Goal: Task Accomplishment & Management: Complete application form

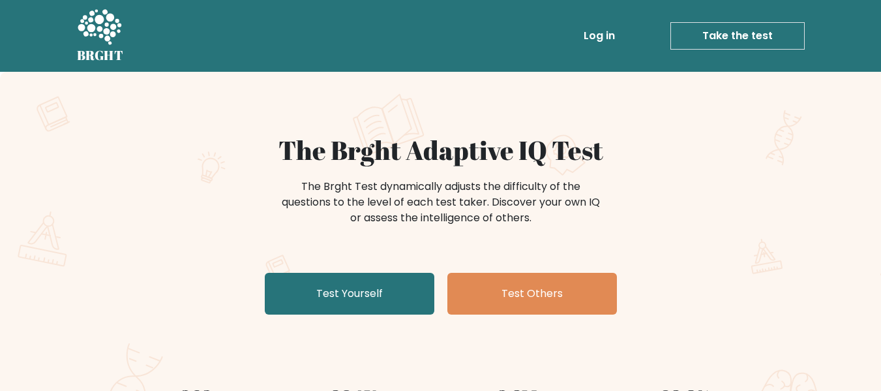
click at [747, 42] on link "Take the test" at bounding box center [737, 35] width 134 height 27
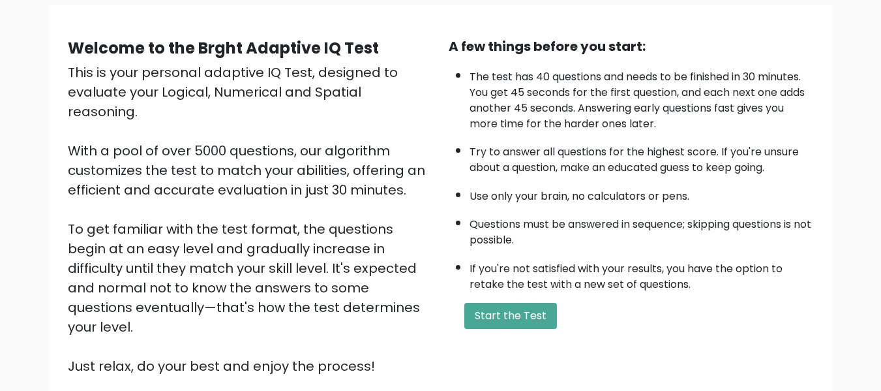
scroll to position [105, 0]
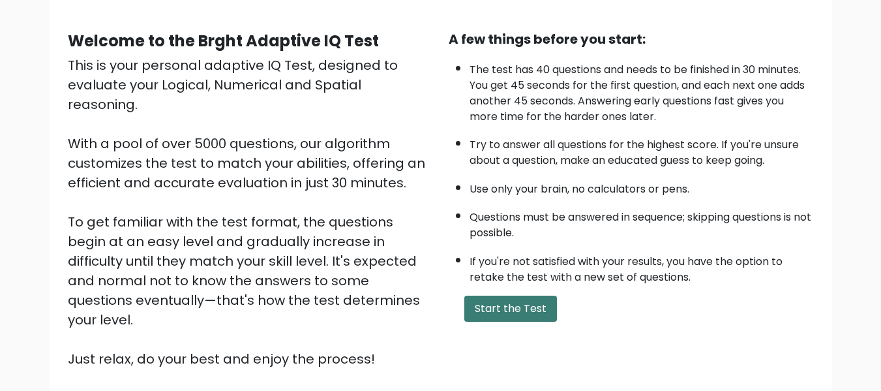
click at [498, 311] on button "Start the Test" at bounding box center [510, 308] width 93 height 26
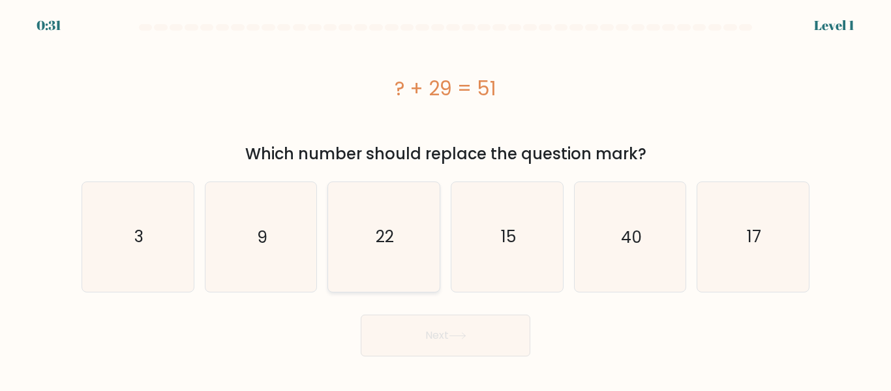
click at [402, 262] on icon "22" at bounding box center [383, 236] width 109 height 109
click at [445, 199] on input "c. 22" at bounding box center [445, 197] width 1 height 3
radio input "true"
click at [439, 329] on button "Next" at bounding box center [446, 335] width 170 height 42
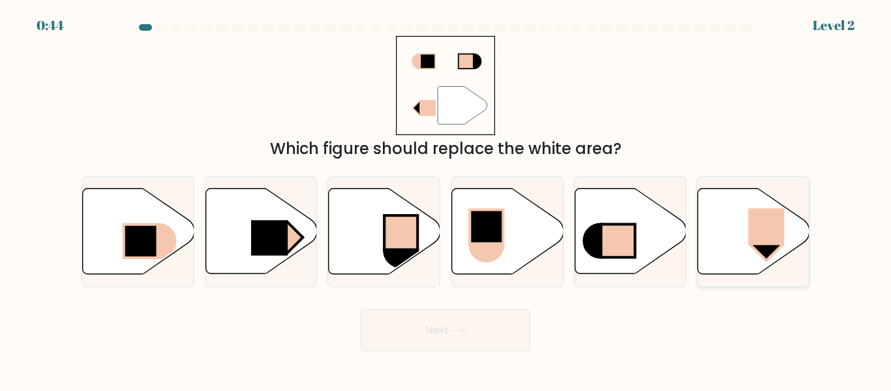
click at [749, 200] on icon at bounding box center [753, 230] width 111 height 85
click at [446, 199] on input "f." at bounding box center [445, 197] width 1 height 3
radio input "true"
click at [484, 337] on button "Next" at bounding box center [446, 330] width 170 height 42
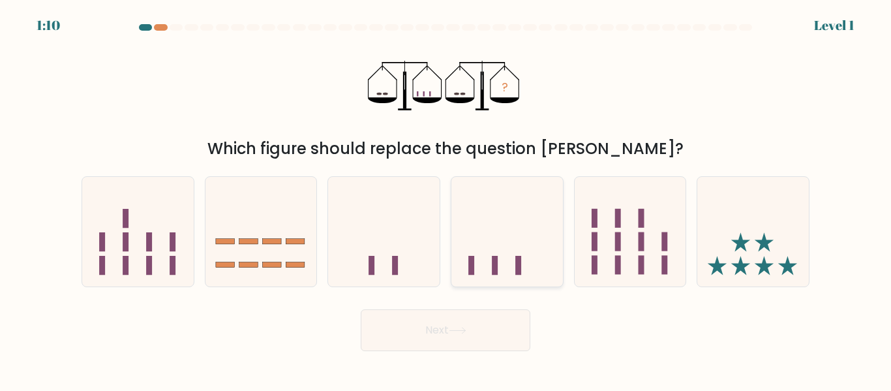
click at [476, 213] on icon at bounding box center [506, 231] width 111 height 92
click at [446, 199] on input "d." at bounding box center [445, 197] width 1 height 3
radio input "true"
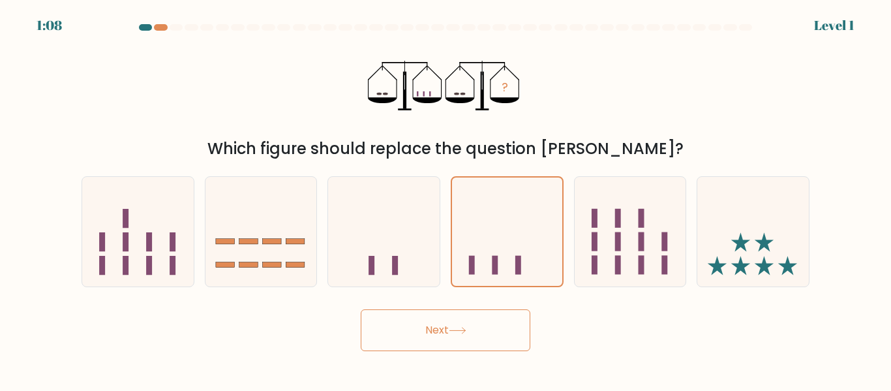
click at [460, 328] on icon at bounding box center [458, 330] width 18 height 7
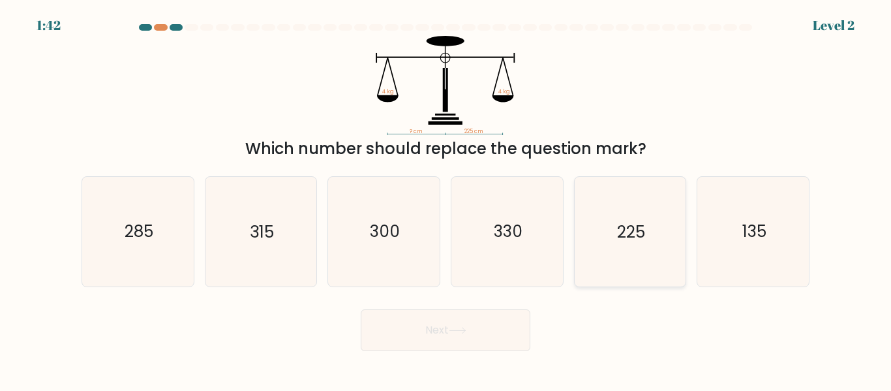
click at [609, 239] on icon "225" at bounding box center [629, 231] width 109 height 109
click at [446, 199] on input "e. 225" at bounding box center [445, 197] width 1 height 3
radio input "true"
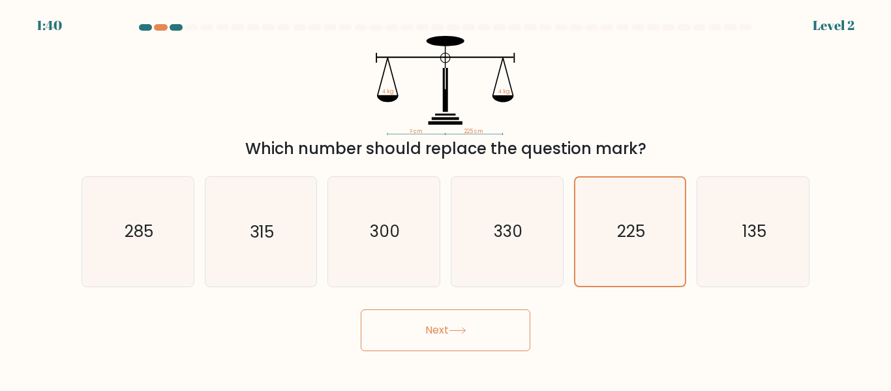
click at [495, 310] on button "Next" at bounding box center [446, 330] width 170 height 42
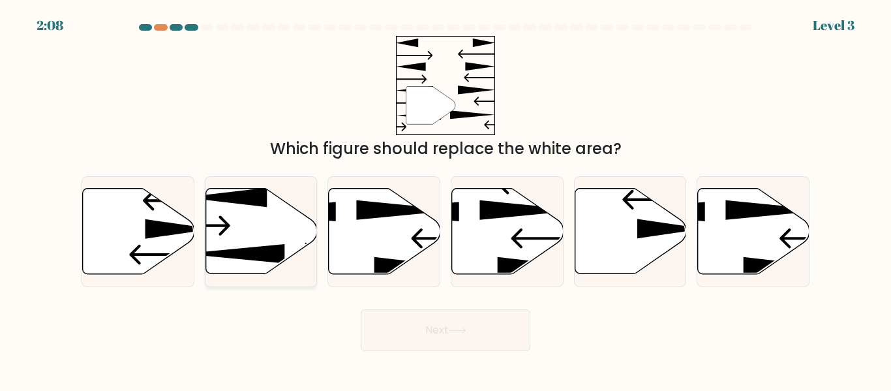
click at [286, 242] on icon at bounding box center [260, 230] width 111 height 85
click at [445, 199] on input "b." at bounding box center [445, 197] width 1 height 3
radio input "true"
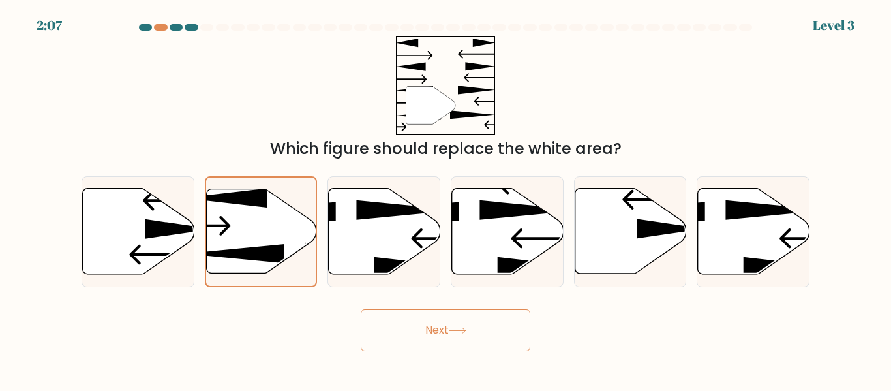
click at [475, 336] on button "Next" at bounding box center [446, 330] width 170 height 42
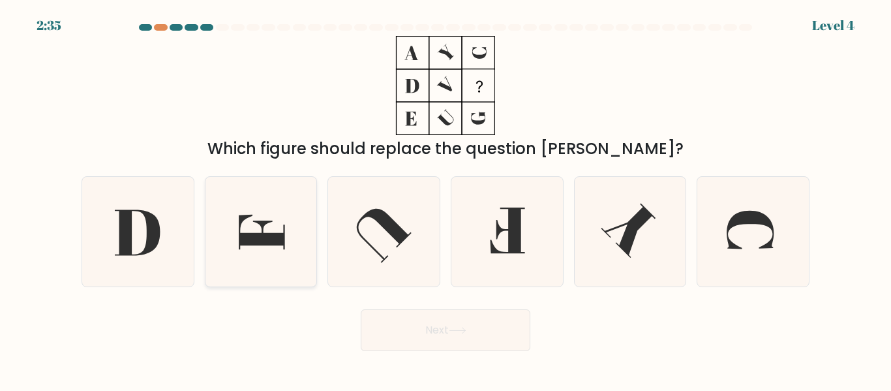
click at [310, 201] on icon at bounding box center [260, 231] width 109 height 109
click at [445, 199] on input "b." at bounding box center [445, 197] width 1 height 3
radio input "true"
click at [415, 333] on button "Next" at bounding box center [446, 330] width 170 height 42
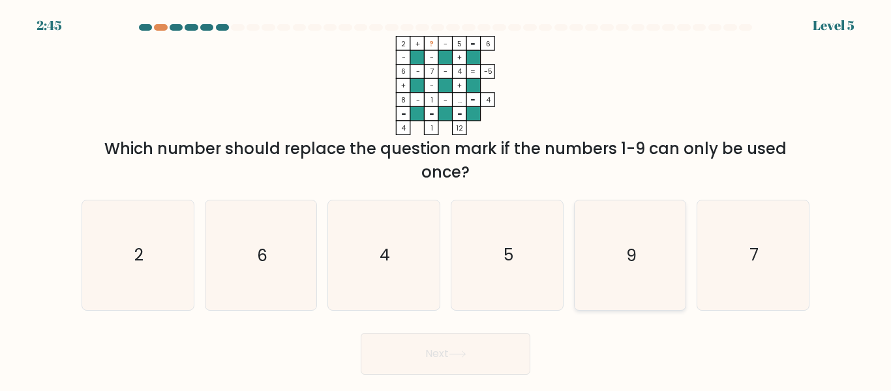
click at [617, 259] on icon "9" at bounding box center [629, 254] width 109 height 109
click at [446, 199] on input "e. 9" at bounding box center [445, 197] width 1 height 3
radio input "true"
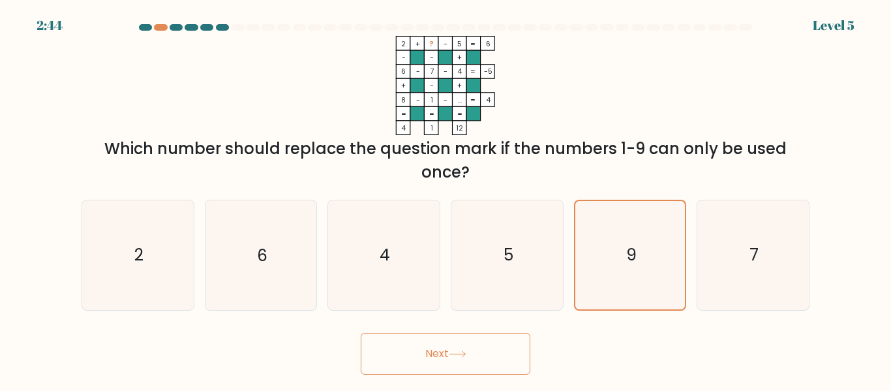
click at [479, 351] on button "Next" at bounding box center [446, 354] width 170 height 42
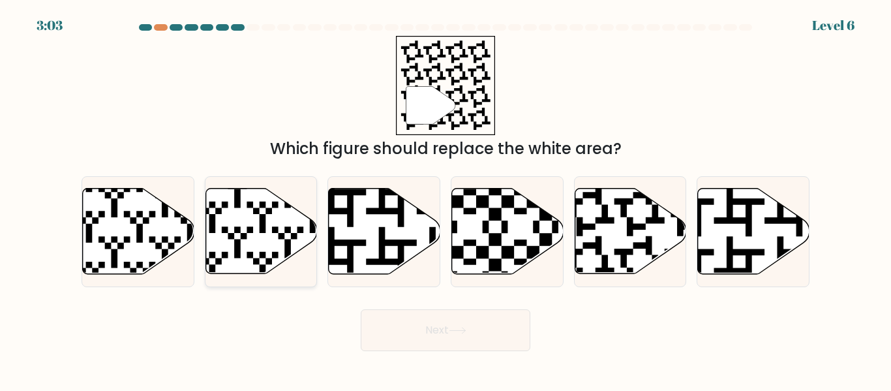
click at [269, 235] on icon at bounding box center [260, 230] width 111 height 85
click at [445, 199] on input "b." at bounding box center [445, 197] width 1 height 3
radio input "true"
click at [422, 334] on button "Next" at bounding box center [446, 330] width 170 height 42
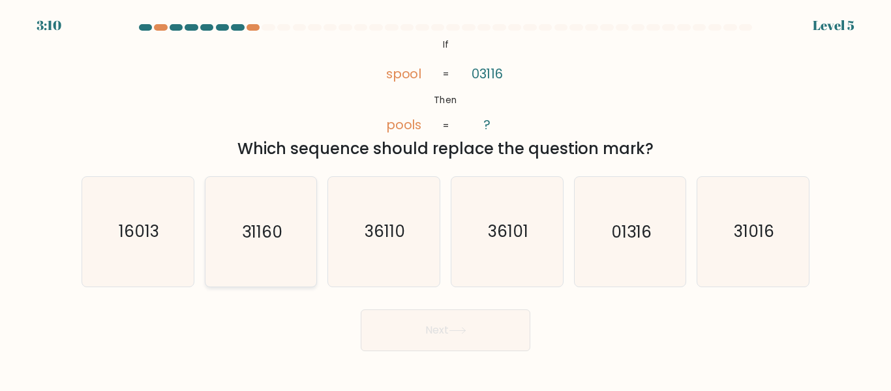
click at [297, 240] on icon "31160" at bounding box center [260, 231] width 109 height 109
click at [445, 199] on input "b. 31160" at bounding box center [445, 197] width 1 height 3
radio input "true"
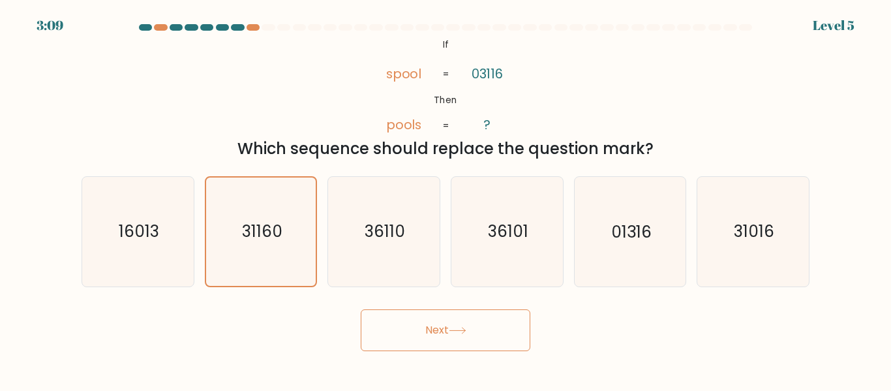
click at [396, 323] on button "Next" at bounding box center [446, 330] width 170 height 42
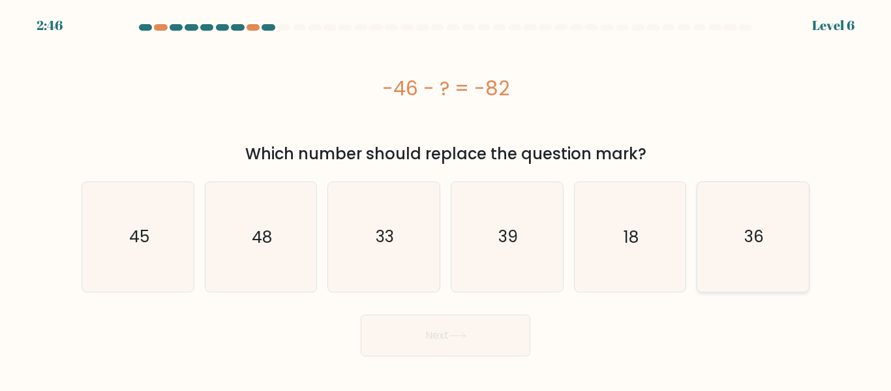
click at [782, 219] on icon "36" at bounding box center [752, 236] width 109 height 109
click at [446, 199] on input "f. 36" at bounding box center [445, 197] width 1 height 3
radio input "true"
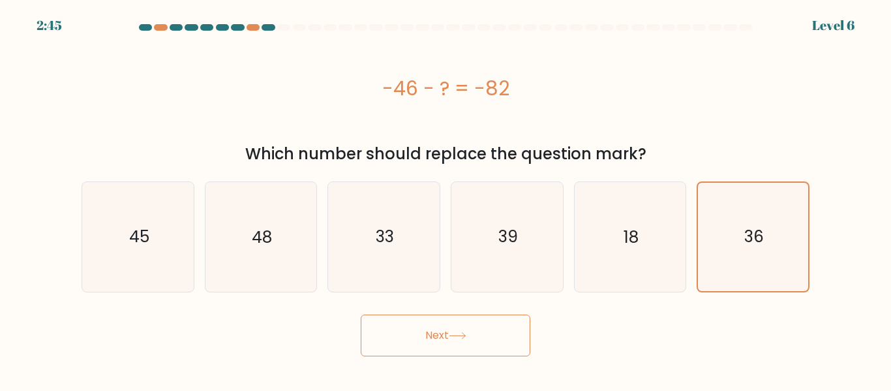
click at [421, 354] on button "Next" at bounding box center [446, 335] width 170 height 42
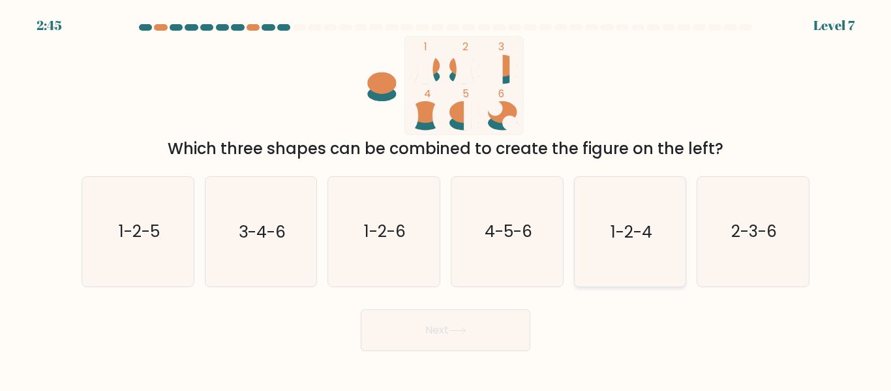
click at [613, 226] on text "1-2-4" at bounding box center [631, 231] width 42 height 23
click at [446, 199] on input "e. 1-2-4" at bounding box center [445, 197] width 1 height 3
radio input "true"
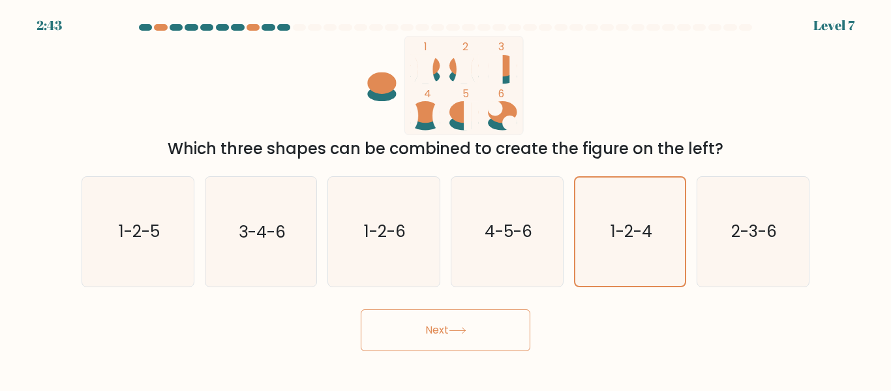
click at [454, 322] on button "Next" at bounding box center [446, 330] width 170 height 42
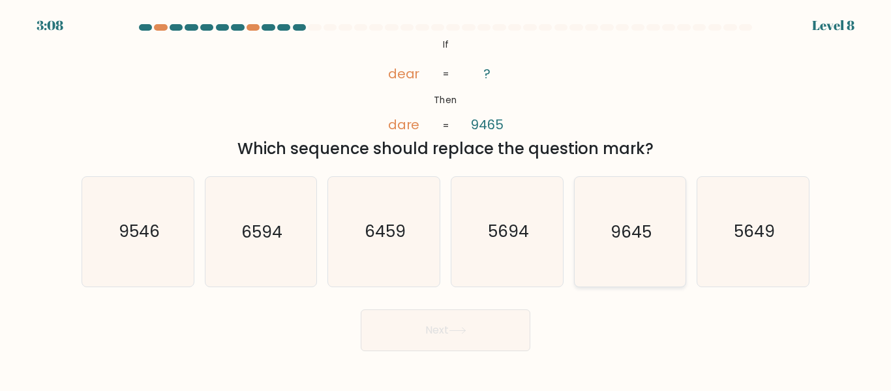
click at [623, 229] on text "9645" at bounding box center [630, 231] width 41 height 23
click at [446, 199] on input "e. 9645" at bounding box center [445, 197] width 1 height 3
radio input "true"
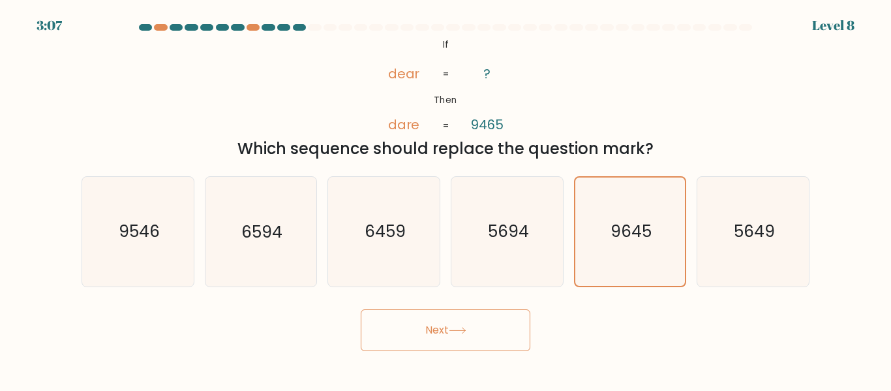
click at [490, 327] on button "Next" at bounding box center [446, 330] width 170 height 42
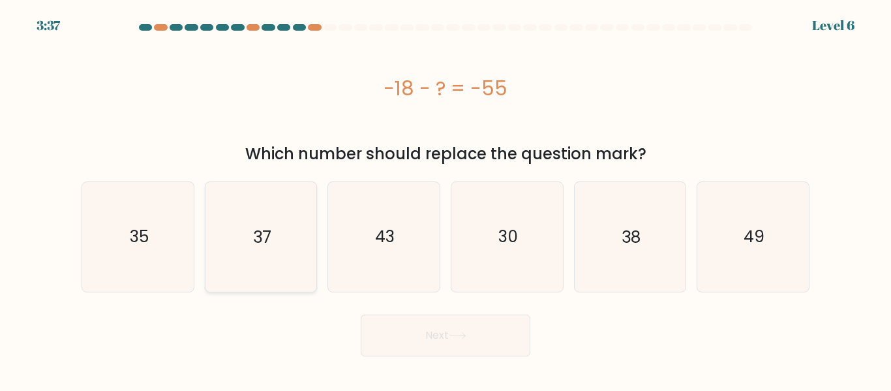
click at [256, 242] on text "37" at bounding box center [262, 236] width 18 height 23
click at [445, 199] on input "b. 37" at bounding box center [445, 197] width 1 height 3
radio input "true"
click at [435, 333] on button "Next" at bounding box center [446, 335] width 170 height 42
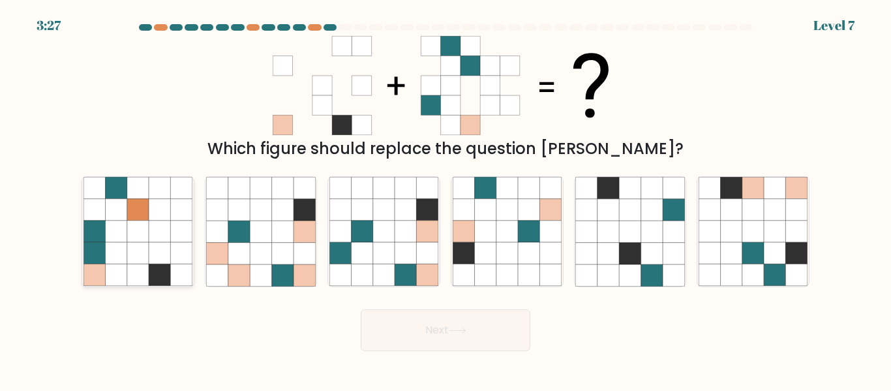
click at [122, 251] on icon at bounding box center [116, 254] width 22 height 22
click at [445, 199] on input "a." at bounding box center [445, 197] width 1 height 3
radio input "true"
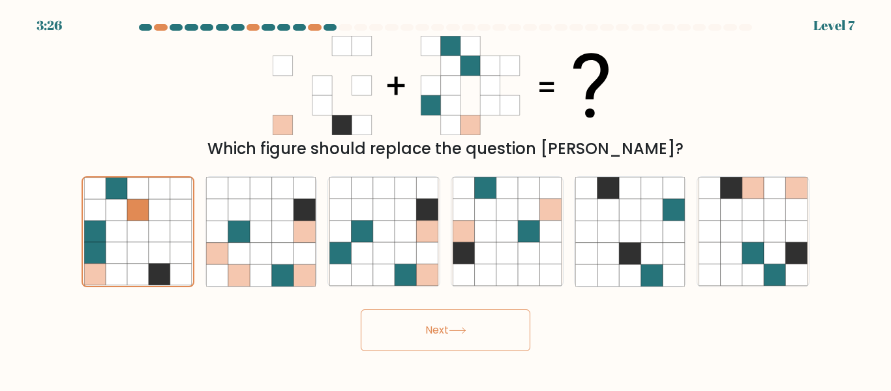
click at [415, 316] on button "Next" at bounding box center [446, 330] width 170 height 42
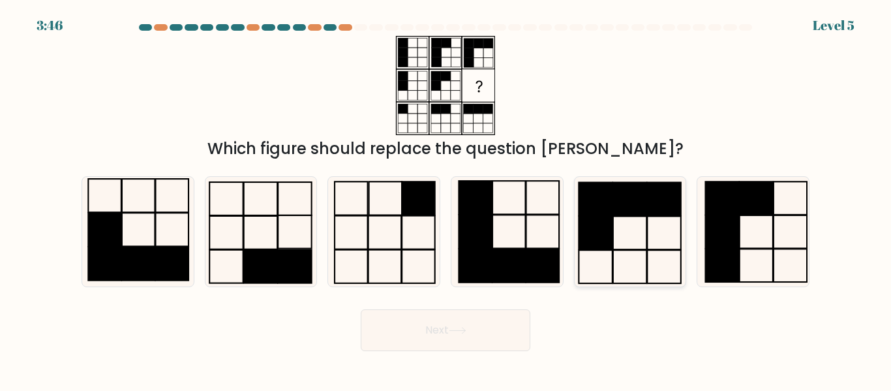
click at [650, 224] on icon at bounding box center [629, 231] width 109 height 109
click at [446, 199] on input "e." at bounding box center [445, 197] width 1 height 3
radio input "true"
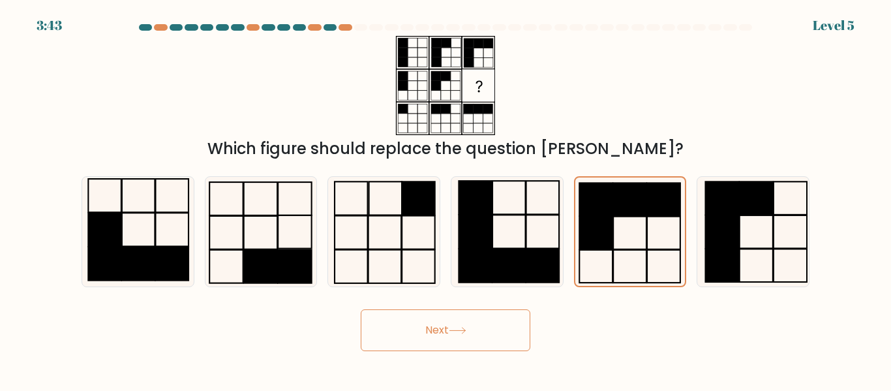
click at [478, 342] on button "Next" at bounding box center [446, 330] width 170 height 42
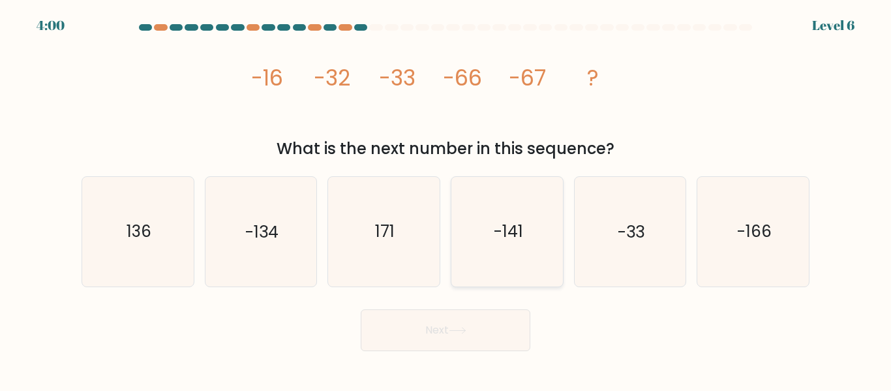
click at [544, 238] on icon "-141" at bounding box center [506, 231] width 109 height 109
click at [446, 199] on input "d. -141" at bounding box center [445, 197] width 1 height 3
radio input "true"
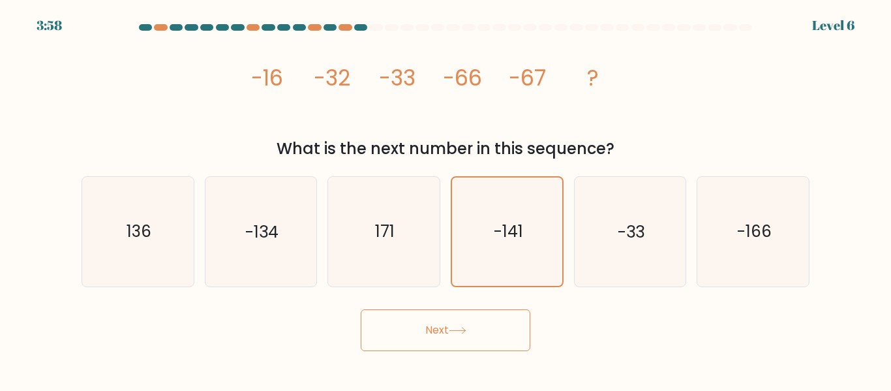
click at [466, 324] on button "Next" at bounding box center [446, 330] width 170 height 42
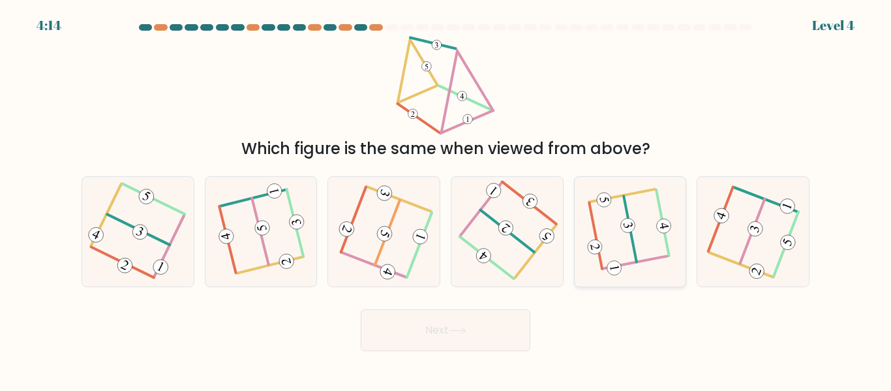
click at [605, 216] on icon at bounding box center [629, 231] width 83 height 87
click at [446, 199] on input "e." at bounding box center [445, 197] width 1 height 3
radio input "true"
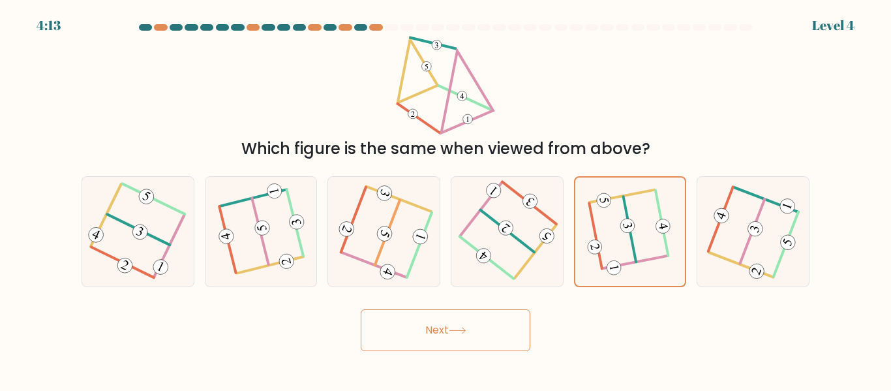
click at [471, 333] on button "Next" at bounding box center [446, 330] width 170 height 42
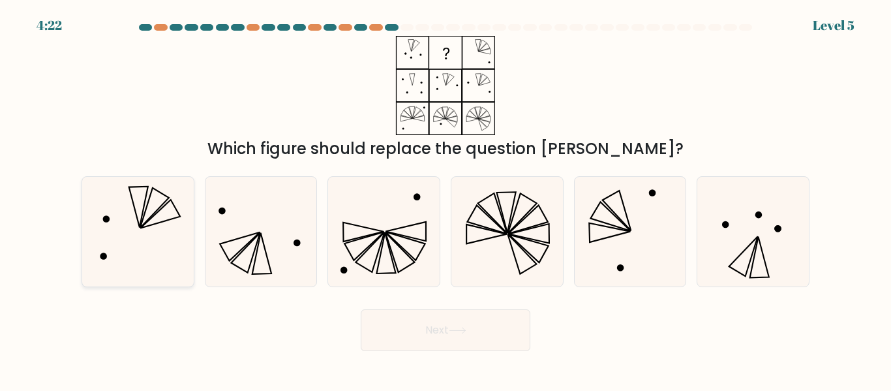
click at [124, 228] on icon at bounding box center [137, 231] width 109 height 109
click at [445, 199] on input "a." at bounding box center [445, 197] width 1 height 3
radio input "true"
click at [440, 316] on button "Next" at bounding box center [446, 330] width 170 height 42
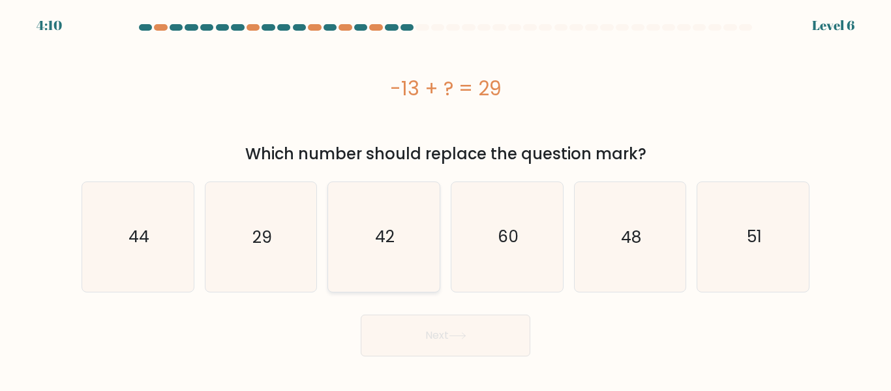
click at [430, 234] on icon "42" at bounding box center [383, 236] width 109 height 109
click at [445, 199] on input "c. 42" at bounding box center [445, 197] width 1 height 3
radio input "true"
click at [433, 327] on button "Next" at bounding box center [446, 335] width 170 height 42
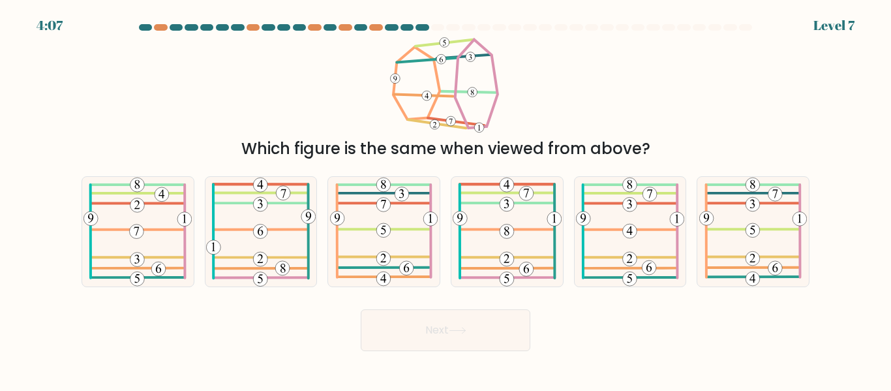
click at [433, 327] on button "Next" at bounding box center [446, 330] width 170 height 42
click at [181, 241] on icon at bounding box center [137, 231] width 108 height 109
click at [445, 199] on input "a." at bounding box center [445, 197] width 1 height 3
radio input "true"
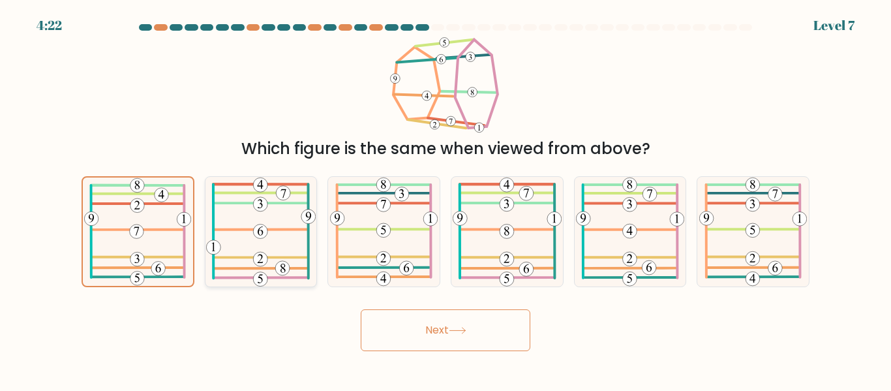
click at [252, 248] on icon at bounding box center [260, 231] width 109 height 109
click at [445, 199] on input "b." at bounding box center [445, 197] width 1 height 3
radio input "true"
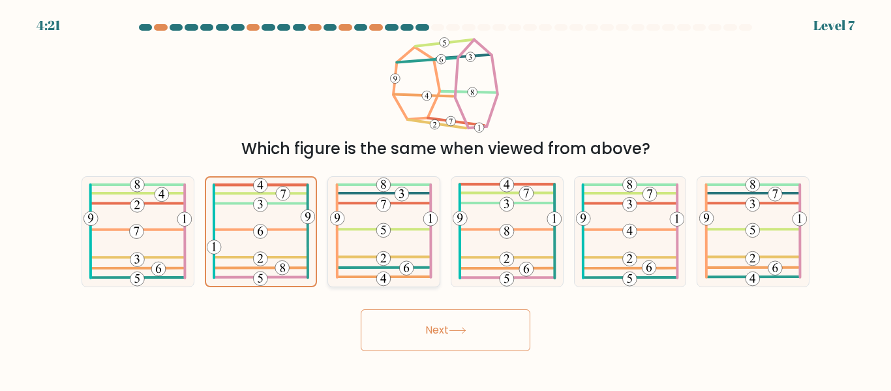
click at [385, 246] on icon at bounding box center [384, 231] width 108 height 109
click at [445, 199] on input "c." at bounding box center [445, 197] width 1 height 3
radio input "true"
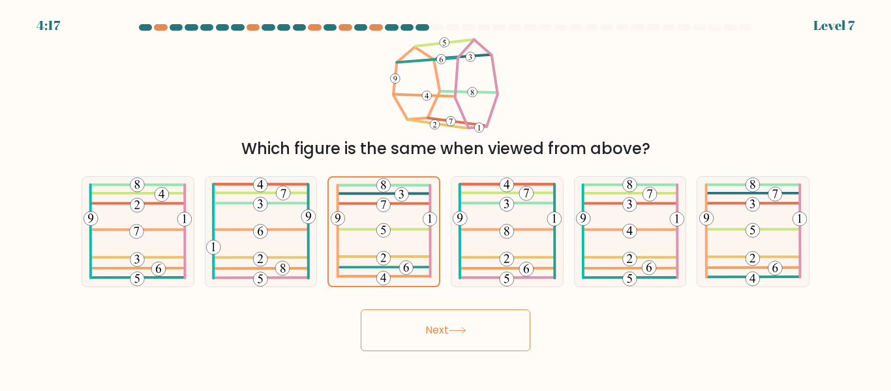
click at [416, 332] on button "Next" at bounding box center [446, 330] width 170 height 42
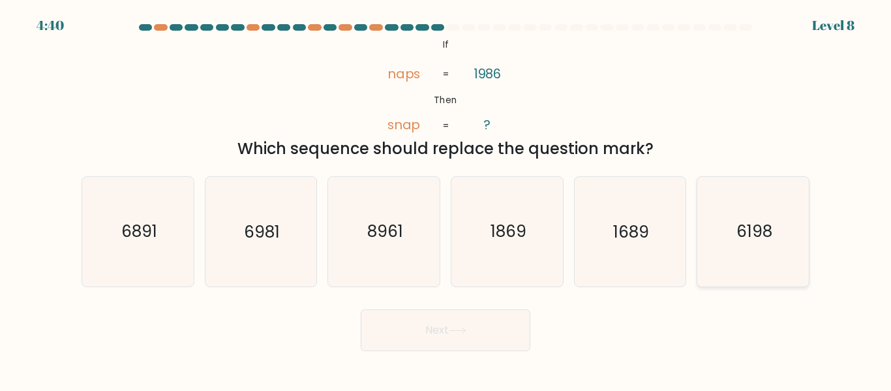
click at [745, 241] on text "6198" at bounding box center [754, 231] width 36 height 23
click at [446, 199] on input "f. 6198" at bounding box center [445, 197] width 1 height 3
radio input "true"
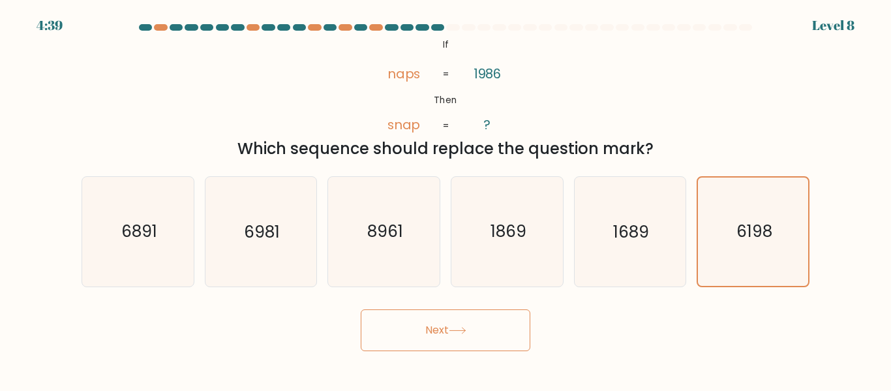
click at [438, 323] on button "Next" at bounding box center [446, 330] width 170 height 42
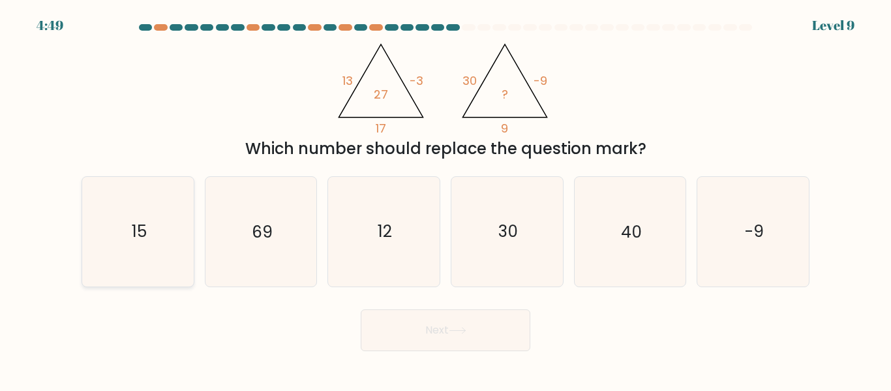
click at [141, 234] on text "15" at bounding box center [138, 231] width 15 height 23
click at [445, 199] on input "a. 15" at bounding box center [445, 197] width 1 height 3
radio input "true"
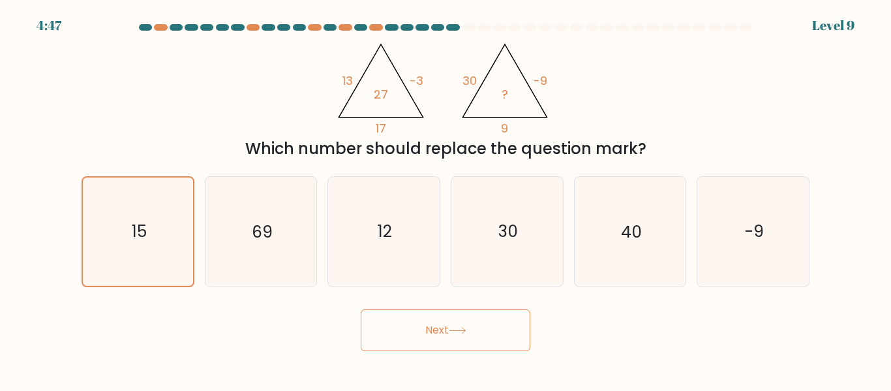
click at [444, 334] on button "Next" at bounding box center [446, 330] width 170 height 42
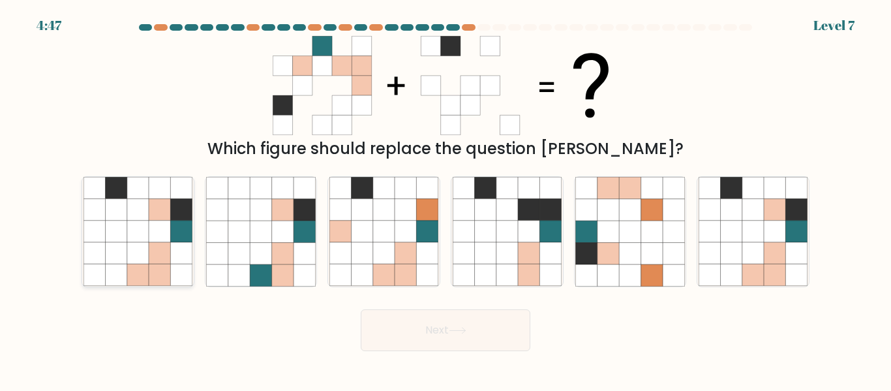
click at [159, 262] on icon at bounding box center [160, 254] width 22 height 22
click at [445, 199] on input "a." at bounding box center [445, 197] width 1 height 3
radio input "true"
click at [478, 333] on button "Next" at bounding box center [446, 330] width 170 height 42
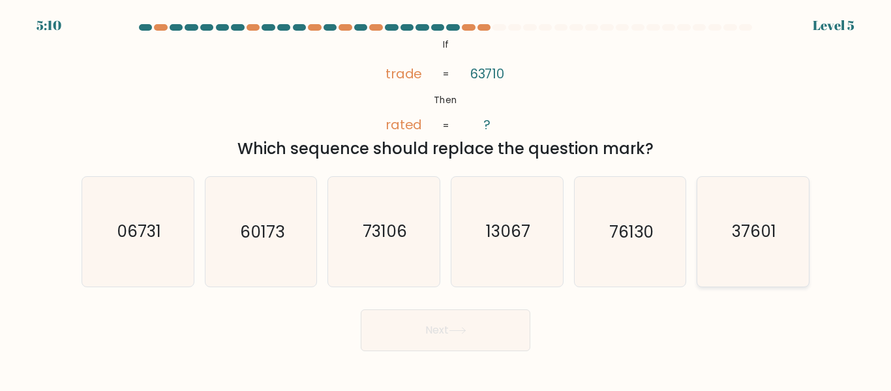
click at [744, 234] on text "37601" at bounding box center [754, 231] width 44 height 23
click at [446, 199] on input "f. 37601" at bounding box center [445, 197] width 1 height 3
radio input "true"
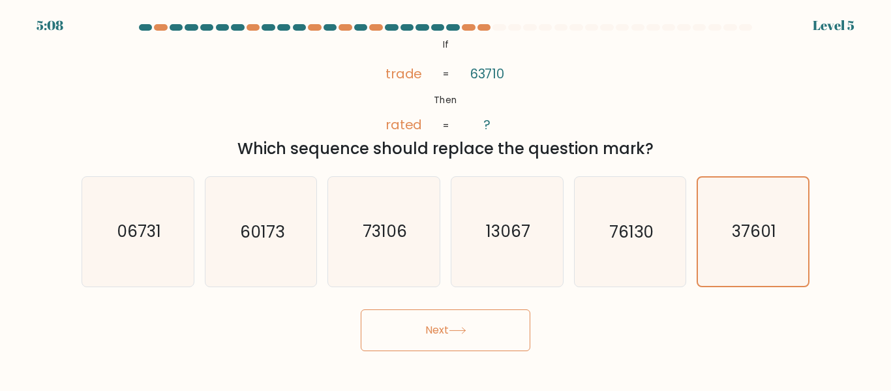
click at [440, 340] on button "Next" at bounding box center [446, 330] width 170 height 42
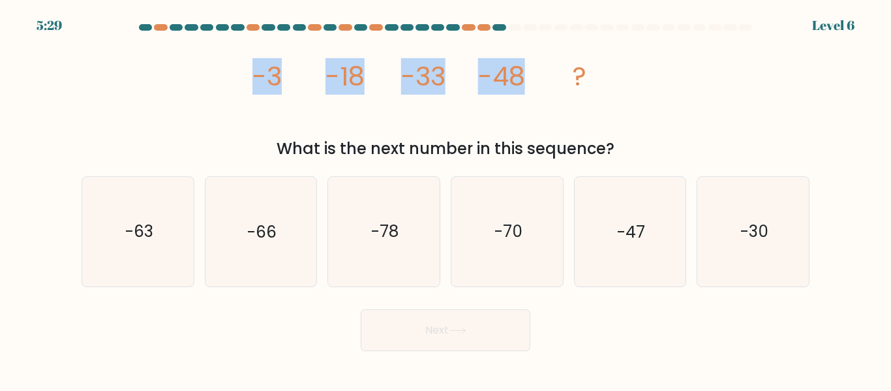
drag, startPoint x: 252, startPoint y: 76, endPoint x: 527, endPoint y: 79, distance: 274.5
click at [527, 79] on icon "image/svg+xml -3 -18 -33 -48 ?" at bounding box center [445, 85] width 391 height 99
copy g "-3 -18 -33 -48"
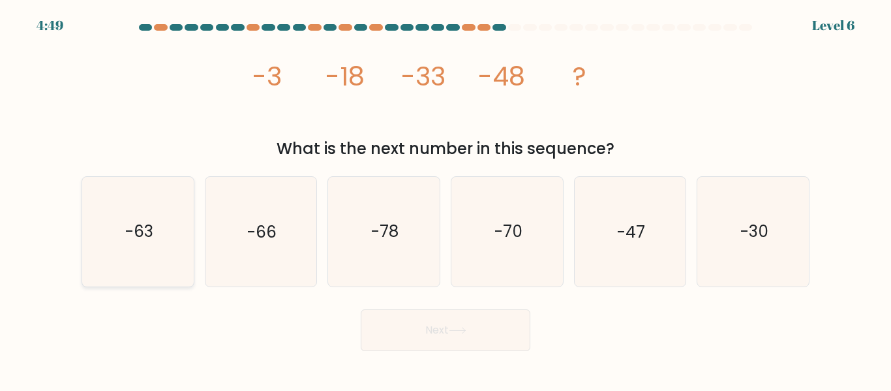
click at [158, 239] on icon "-63" at bounding box center [137, 231] width 109 height 109
click at [445, 199] on input "a. -63" at bounding box center [445, 197] width 1 height 3
radio input "true"
click at [443, 318] on button "Next" at bounding box center [446, 330] width 170 height 42
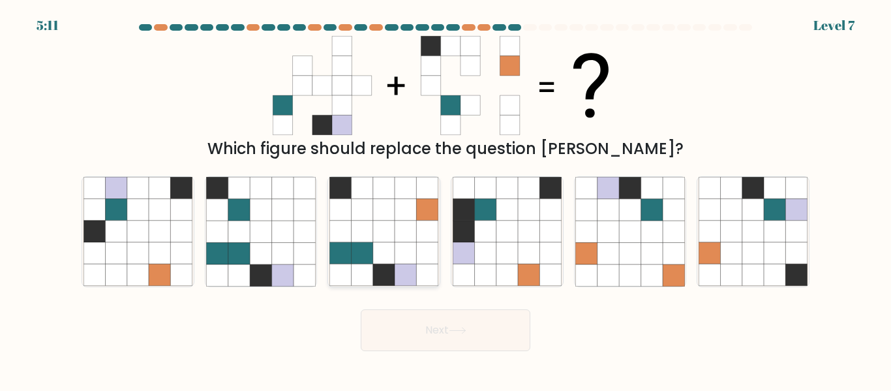
click at [372, 218] on icon at bounding box center [362, 210] width 22 height 22
click at [445, 199] on input "c." at bounding box center [445, 197] width 1 height 3
radio input "true"
click at [419, 328] on button "Next" at bounding box center [446, 330] width 170 height 42
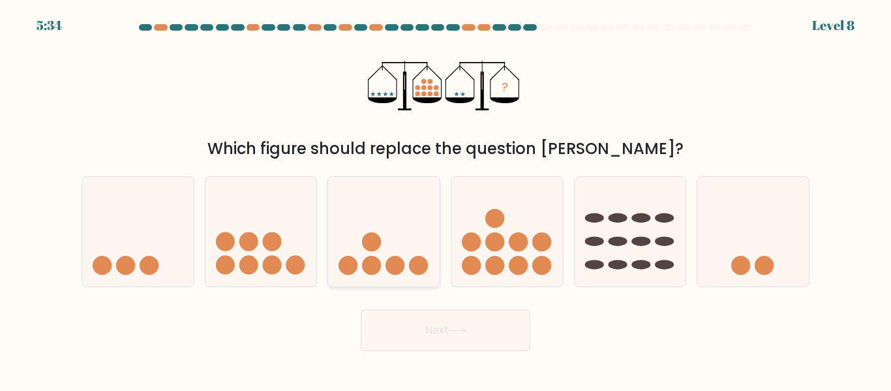
click at [413, 225] on icon at bounding box center [383, 231] width 111 height 92
click at [445, 199] on input "c." at bounding box center [445, 197] width 1 height 3
radio input "true"
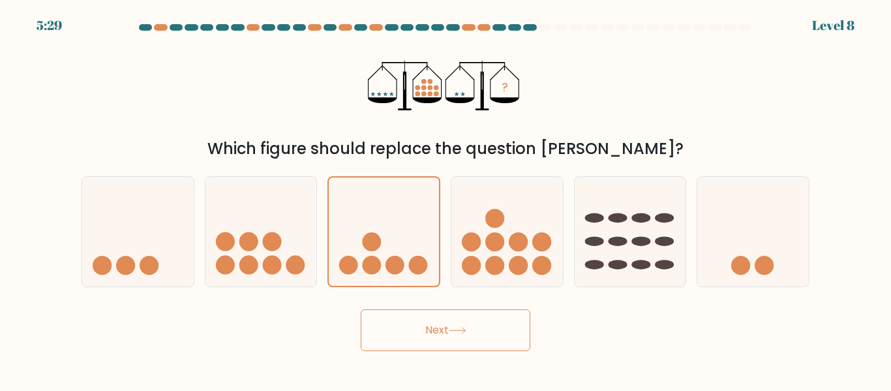
click at [475, 329] on button "Next" at bounding box center [446, 330] width 170 height 42
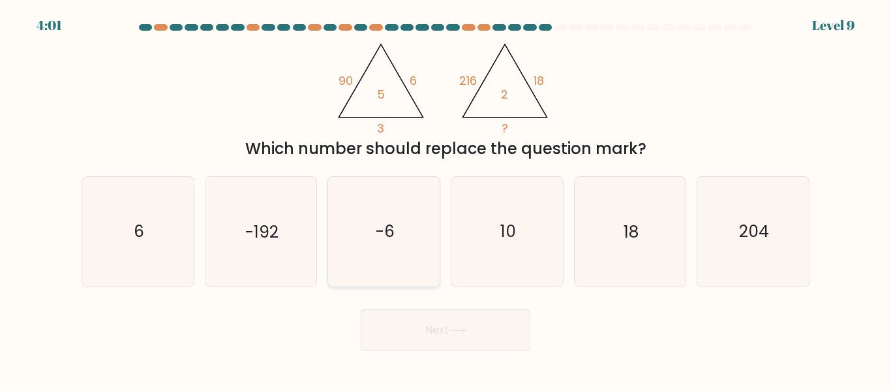
click at [414, 237] on icon "-6" at bounding box center [383, 231] width 109 height 109
click at [445, 199] on input "c. -6" at bounding box center [445, 197] width 1 height 3
radio input "true"
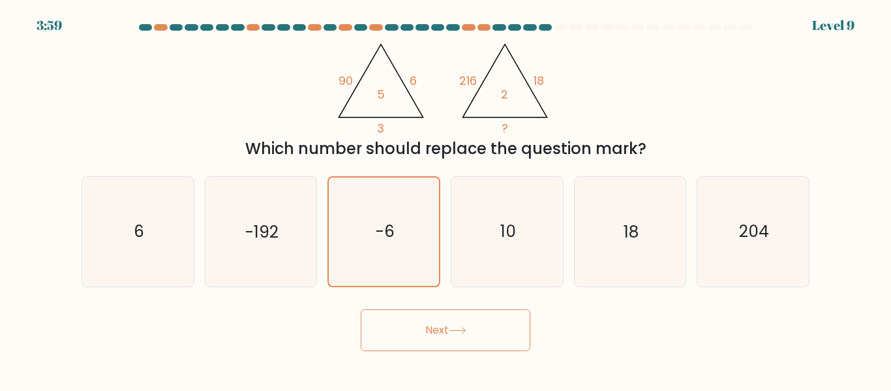
click at [456, 334] on button "Next" at bounding box center [446, 330] width 170 height 42
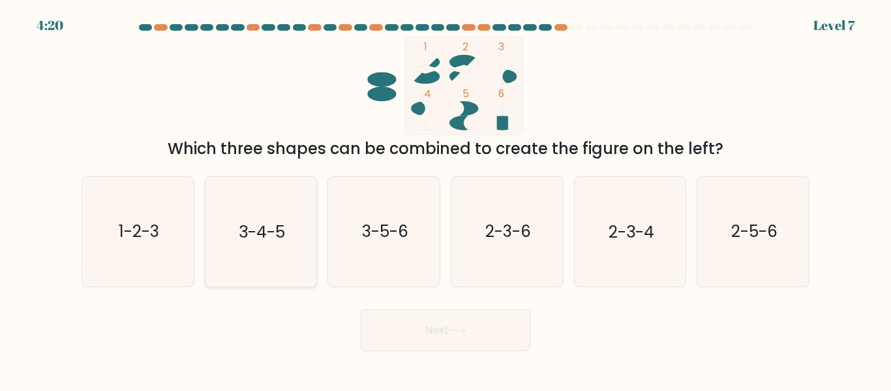
click at [237, 246] on icon "3-4-5" at bounding box center [260, 231] width 109 height 109
click at [445, 199] on input "b. 3-4-5" at bounding box center [445, 197] width 1 height 3
radio input "true"
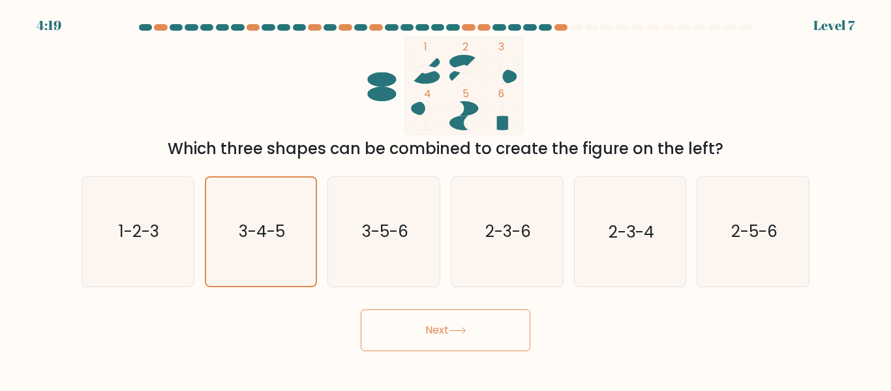
click at [424, 331] on button "Next" at bounding box center [446, 330] width 170 height 42
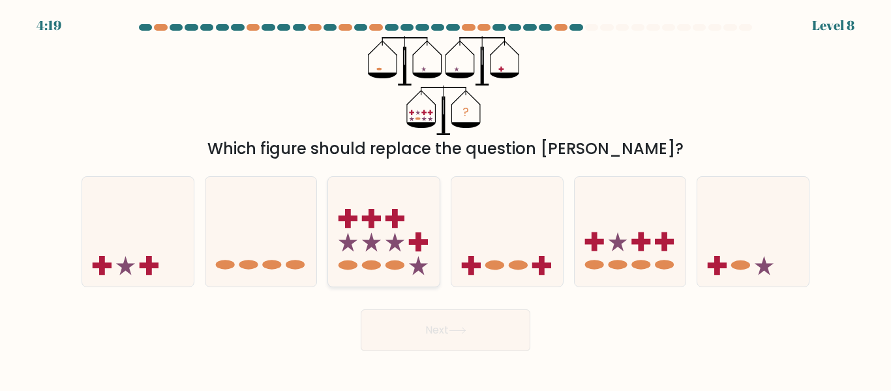
click at [422, 261] on icon at bounding box center [383, 231] width 111 height 92
click at [445, 199] on input "c." at bounding box center [445, 197] width 1 height 3
radio input "true"
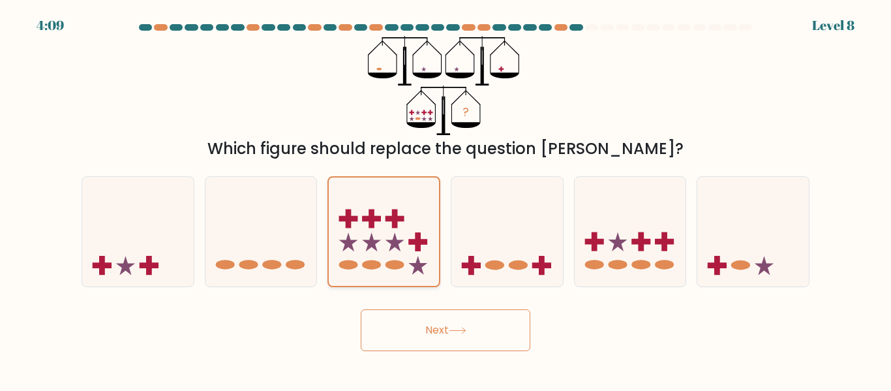
click at [422, 261] on icon at bounding box center [384, 231] width 110 height 91
click at [445, 199] on input "c." at bounding box center [445, 197] width 1 height 3
click at [443, 319] on button "Next" at bounding box center [446, 330] width 170 height 42
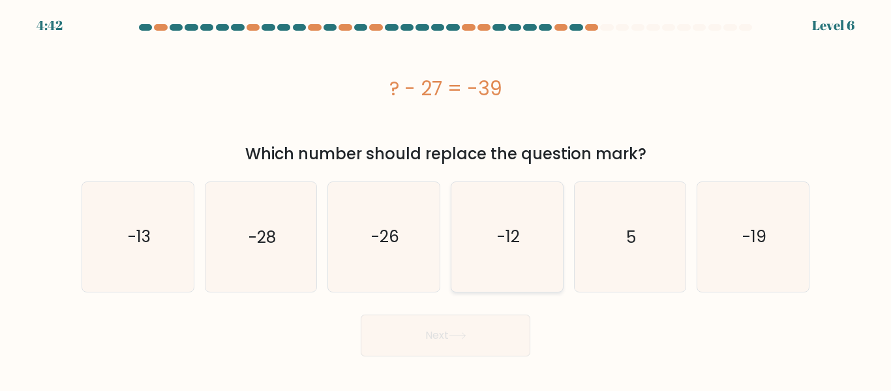
click at [505, 240] on text "-12" at bounding box center [507, 236] width 23 height 23
click at [446, 199] on input "d. -12" at bounding box center [445, 197] width 1 height 3
radio input "true"
click at [456, 329] on button "Next" at bounding box center [446, 335] width 170 height 42
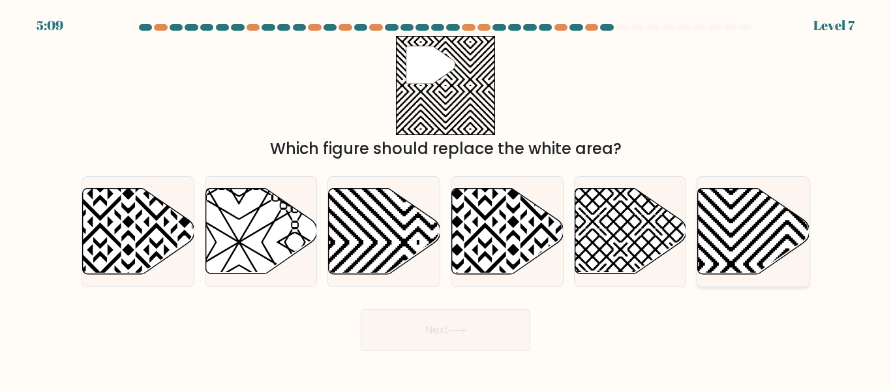
click at [709, 216] on icon at bounding box center [753, 230] width 111 height 85
click at [446, 199] on input "f." at bounding box center [445, 197] width 1 height 3
radio input "true"
click at [481, 334] on button "Next" at bounding box center [446, 330] width 170 height 42
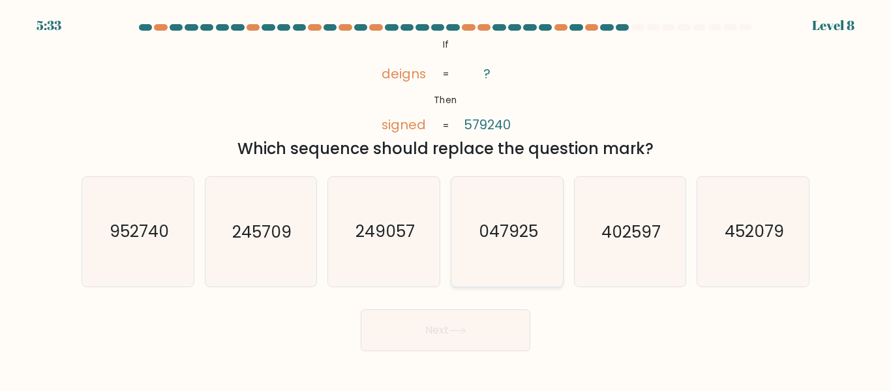
click at [495, 224] on text "047925" at bounding box center [507, 231] width 59 height 23
click at [446, 199] on input "d. 047925" at bounding box center [445, 197] width 1 height 3
radio input "true"
click at [481, 331] on button "Next" at bounding box center [446, 330] width 170 height 42
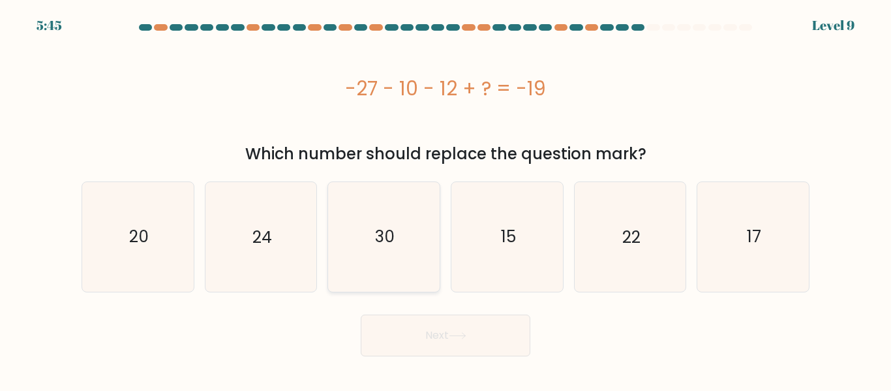
click at [418, 229] on icon "30" at bounding box center [383, 236] width 109 height 109
click at [445, 199] on input "c. 30" at bounding box center [445, 197] width 1 height 3
radio input "true"
click at [456, 337] on icon at bounding box center [458, 335] width 18 height 7
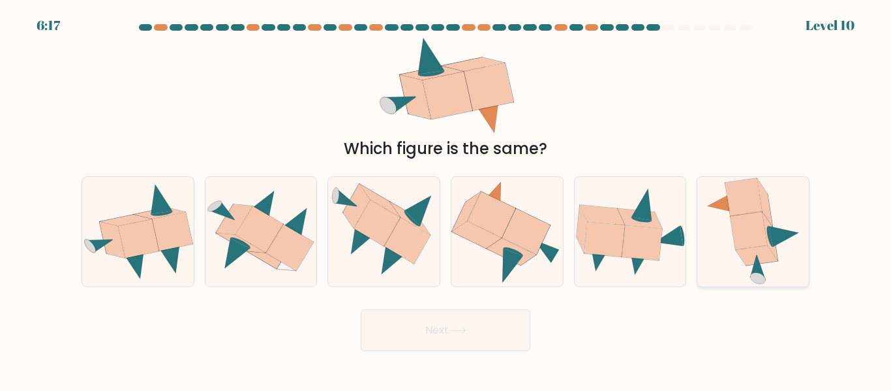
click at [763, 254] on icon at bounding box center [756, 256] width 42 height 20
click at [446, 199] on input "f." at bounding box center [445, 197] width 1 height 3
radio input "true"
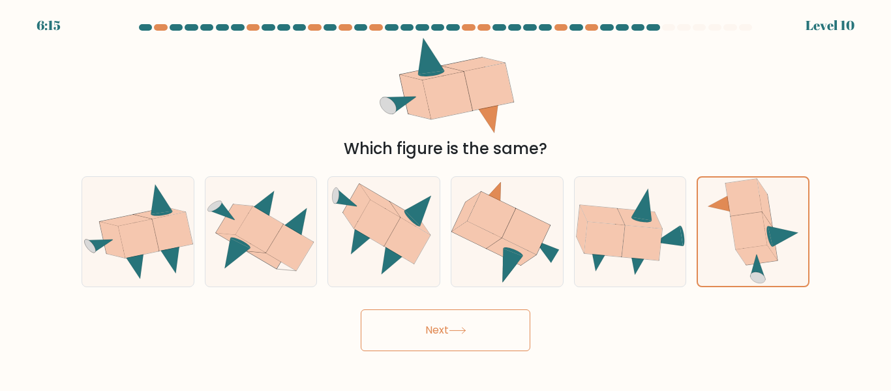
click at [475, 331] on button "Next" at bounding box center [446, 330] width 170 height 42
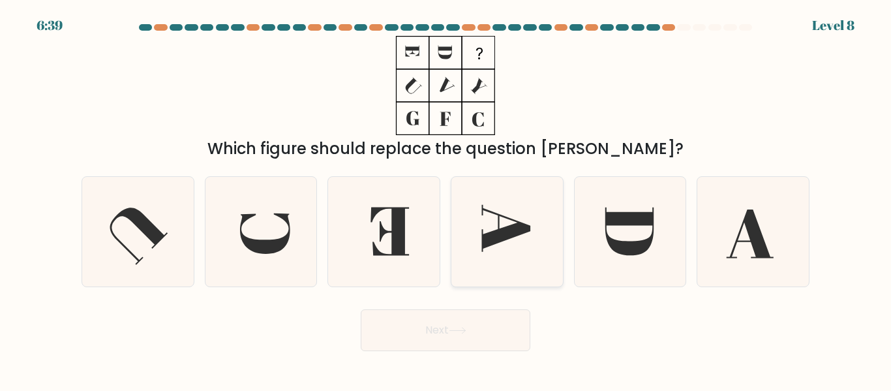
click at [527, 237] on icon at bounding box center [506, 231] width 109 height 109
click at [446, 199] on input "d." at bounding box center [445, 197] width 1 height 3
radio input "true"
click at [454, 333] on icon at bounding box center [458, 330] width 18 height 7
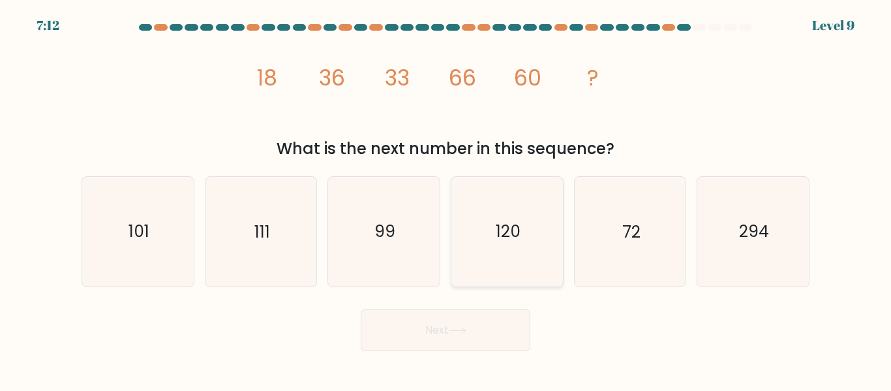
click at [486, 226] on icon "120" at bounding box center [506, 231] width 109 height 109
click at [446, 199] on input "d. 120" at bounding box center [445, 197] width 1 height 3
radio input "true"
click at [466, 345] on button "Next" at bounding box center [446, 330] width 170 height 42
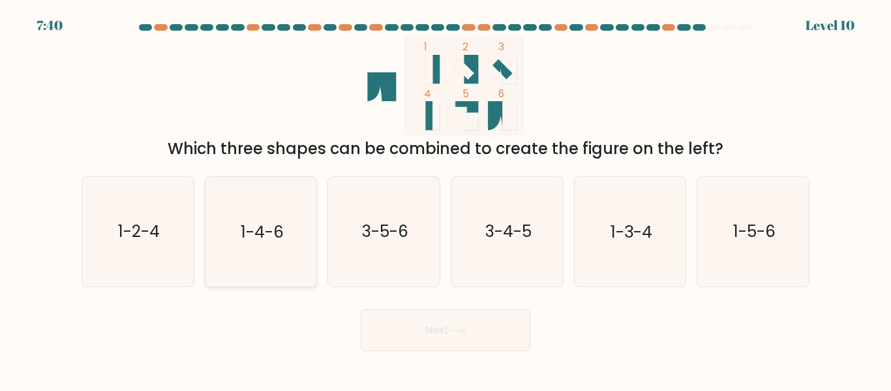
click at [276, 250] on icon "1-4-6" at bounding box center [260, 231] width 109 height 109
click at [445, 199] on input "b. 1-4-6" at bounding box center [445, 197] width 1 height 3
radio input "true"
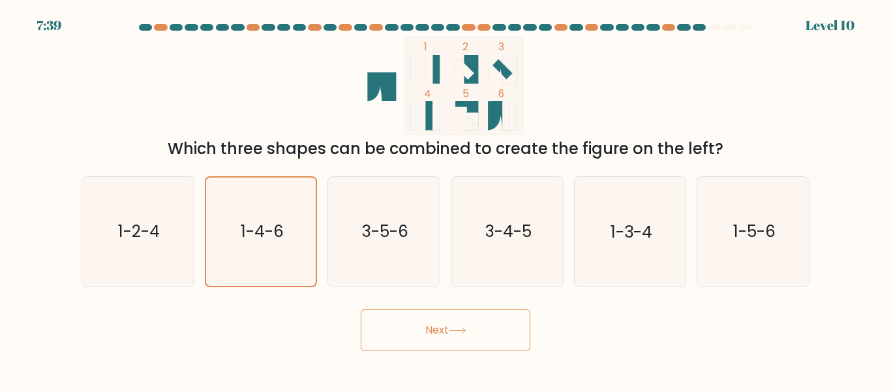
click at [466, 329] on icon at bounding box center [458, 330] width 18 height 7
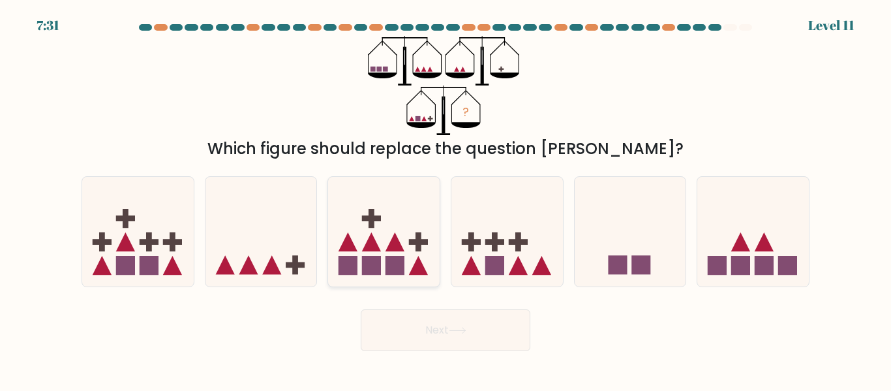
click at [366, 256] on rect at bounding box center [371, 265] width 19 height 19
click at [445, 199] on input "c." at bounding box center [445, 197] width 1 height 3
radio input "true"
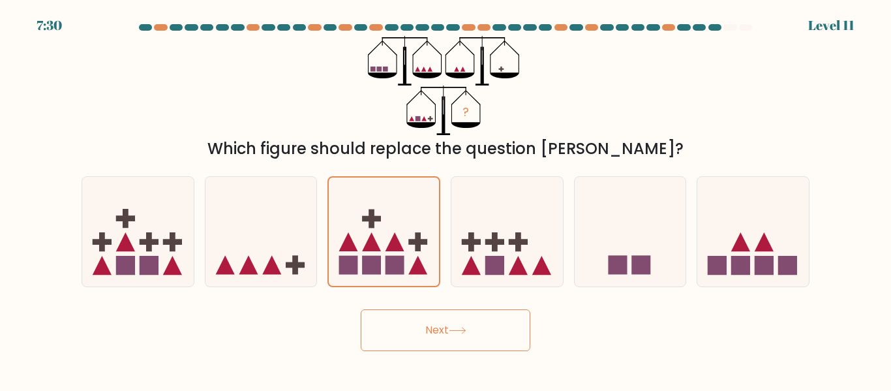
click at [430, 333] on button "Next" at bounding box center [446, 330] width 170 height 42
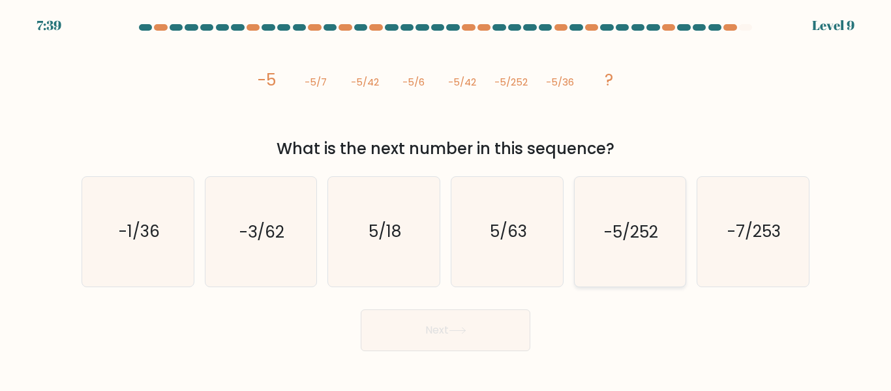
click at [625, 231] on text "-5/252" at bounding box center [631, 231] width 54 height 23
click at [446, 199] on input "e. -5/252" at bounding box center [445, 197] width 1 height 3
radio input "true"
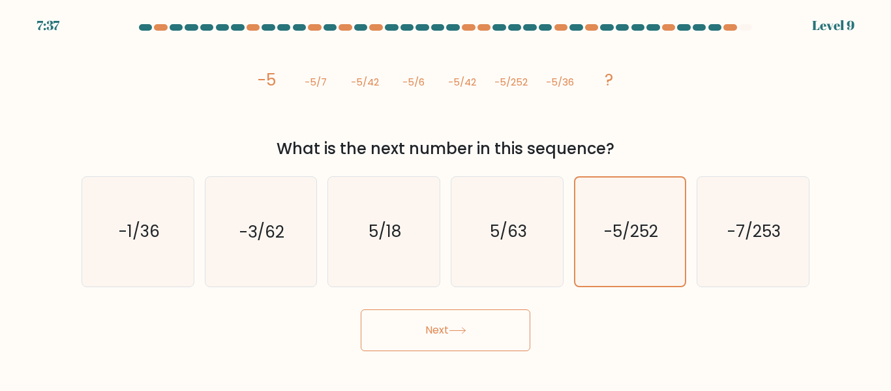
click at [487, 335] on button "Next" at bounding box center [446, 330] width 170 height 42
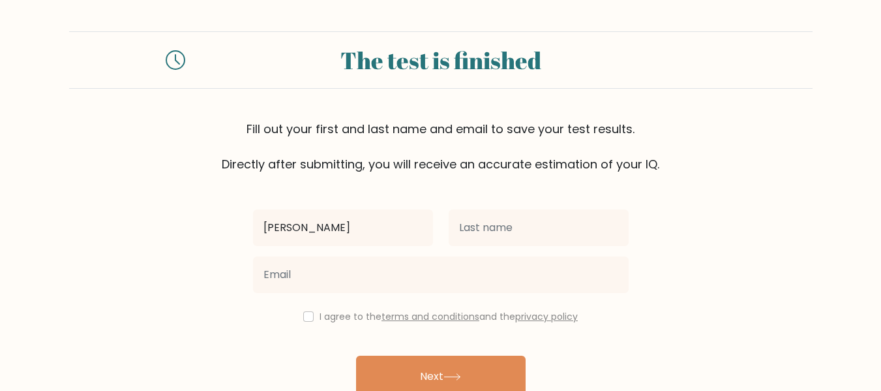
type input "JOSHUA"
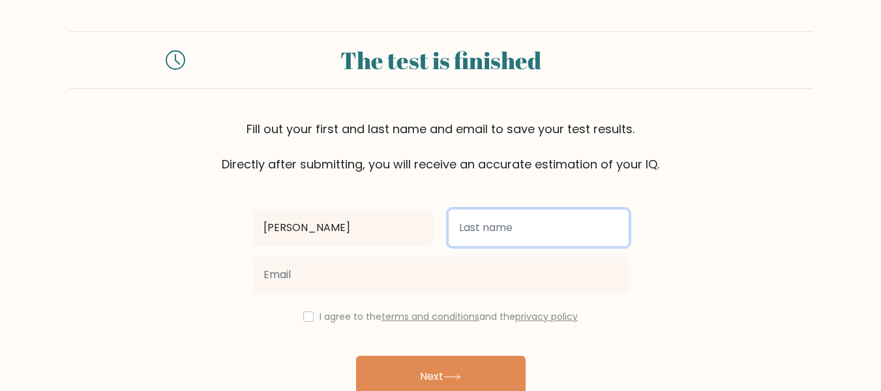
click at [495, 233] on input "text" at bounding box center [539, 227] width 180 height 37
type input "[PERSON_NAME]"
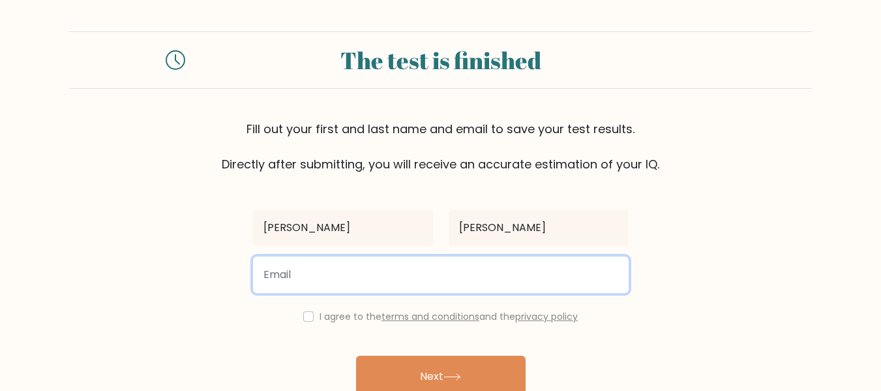
click at [417, 277] on input "email" at bounding box center [441, 274] width 376 height 37
type input "joshualunamendoza1@gmail.com"
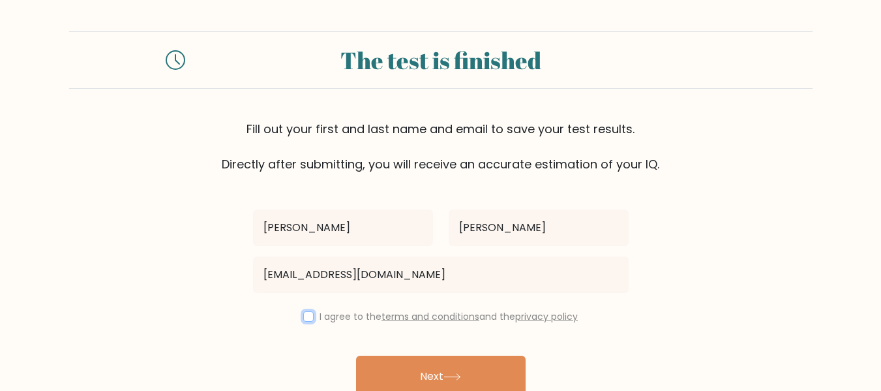
click at [303, 319] on input "checkbox" at bounding box center [308, 316] width 10 height 10
checkbox input "true"
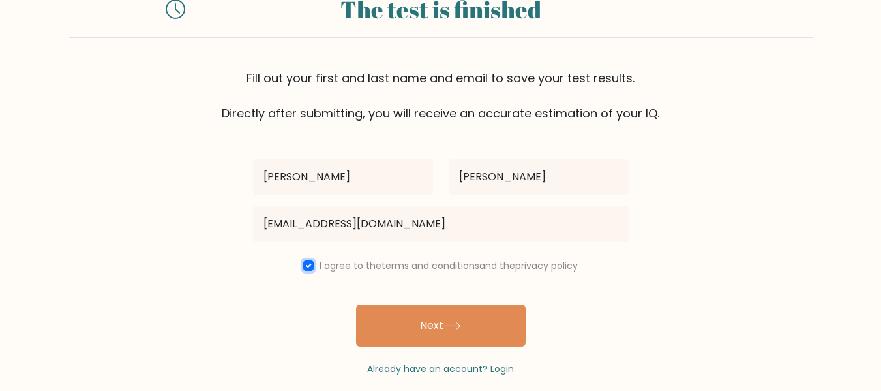
scroll to position [67, 0]
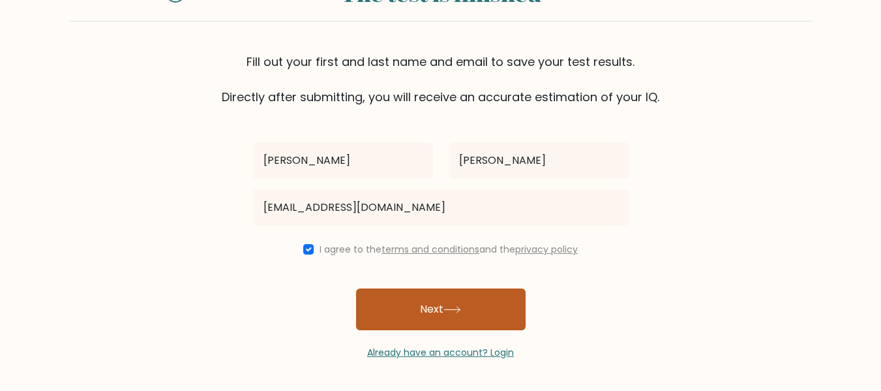
click at [492, 316] on button "Next" at bounding box center [441, 309] width 170 height 42
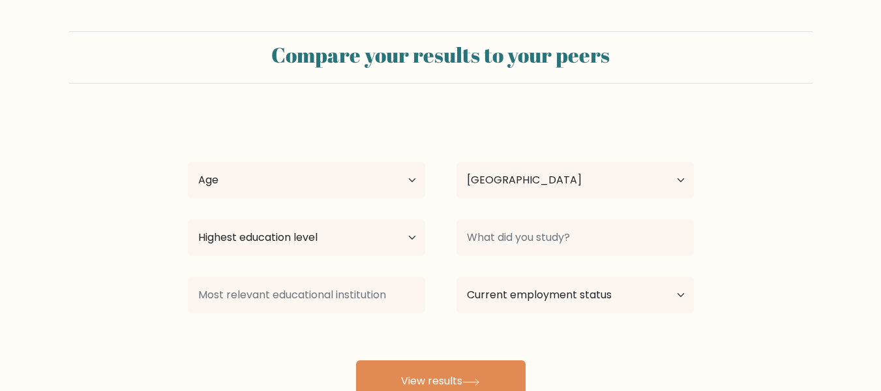
select select "PH"
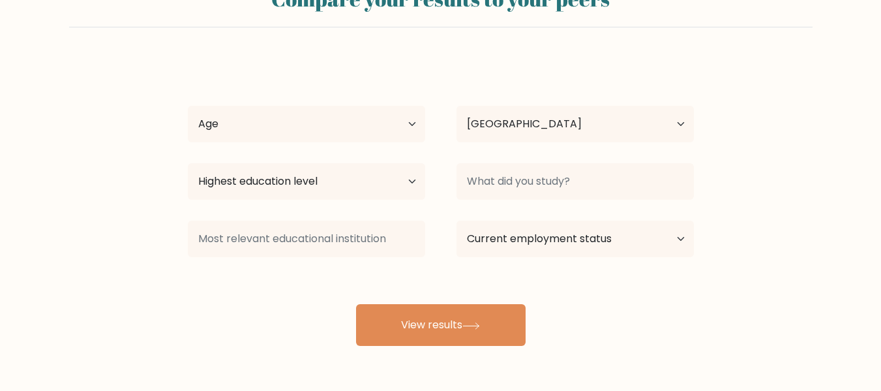
scroll to position [61, 0]
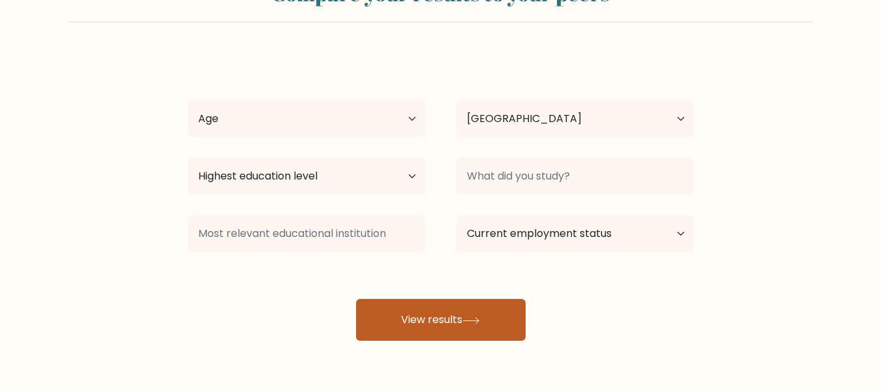
click at [513, 328] on button "View results" at bounding box center [441, 320] width 170 height 42
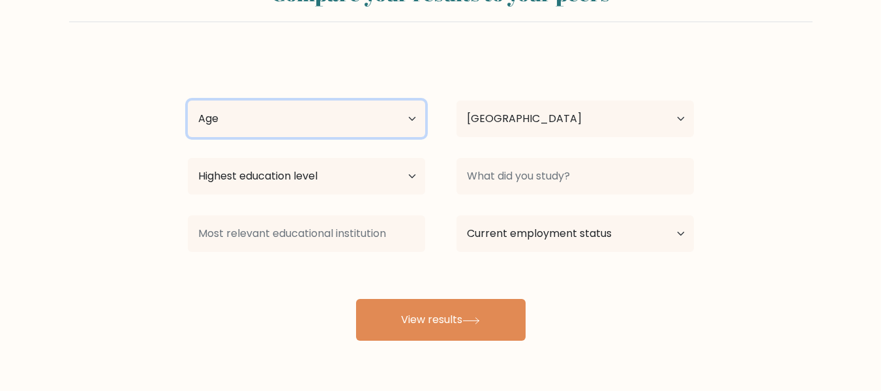
click at [411, 125] on select "Age Under [DEMOGRAPHIC_DATA] [DEMOGRAPHIC_DATA] [DEMOGRAPHIC_DATA] [DEMOGRAPHIC…" at bounding box center [306, 118] width 237 height 37
select select "18_24"
click at [188, 100] on select "Age Under [DEMOGRAPHIC_DATA] [DEMOGRAPHIC_DATA] [DEMOGRAPHIC_DATA] [DEMOGRAPHIC…" at bounding box center [306, 118] width 237 height 37
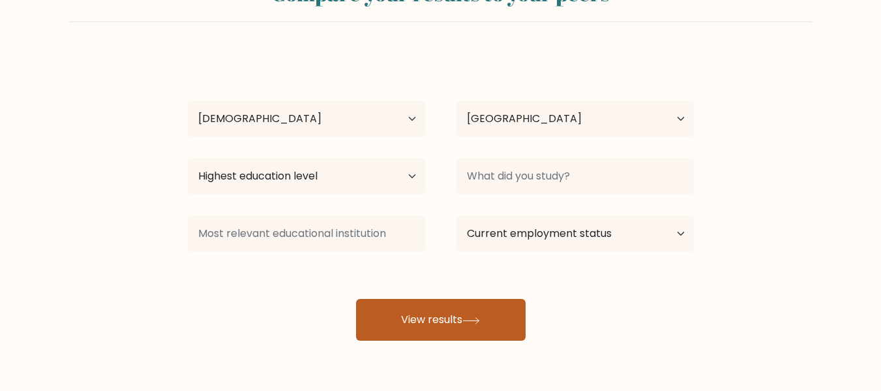
click at [473, 314] on button "View results" at bounding box center [441, 320] width 170 height 42
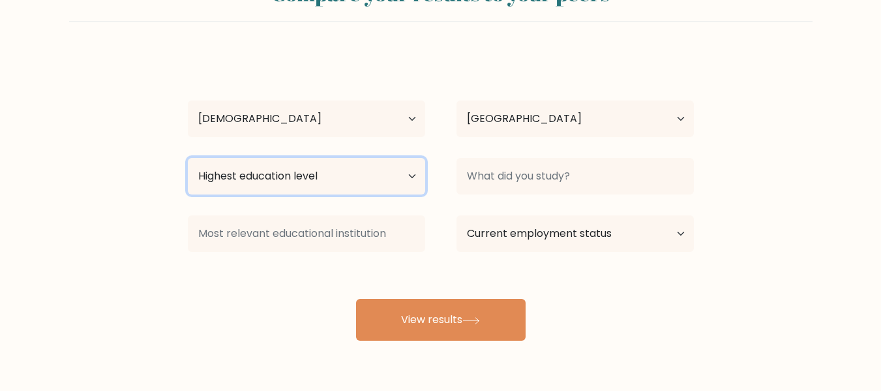
click at [411, 177] on select "Highest education level No schooling Primary Lower Secondary Upper Secondary Oc…" at bounding box center [306, 176] width 237 height 37
select select "bachelors_degree"
click at [188, 158] on select "Highest education level No schooling Primary Lower Secondary Upper Secondary Oc…" at bounding box center [306, 176] width 237 height 37
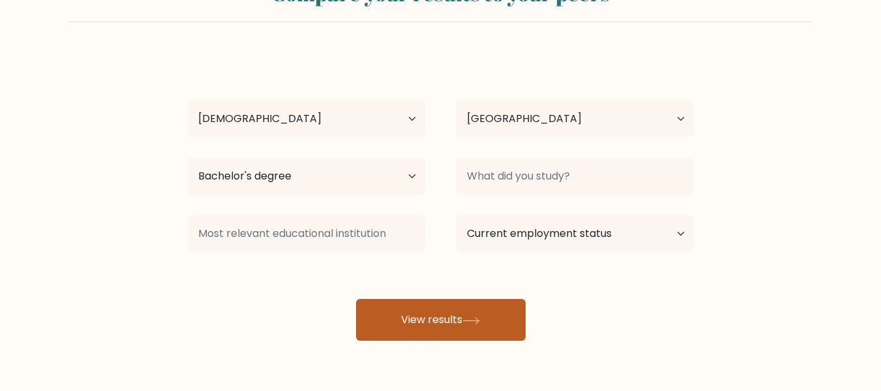
click at [441, 314] on button "View results" at bounding box center [441, 320] width 170 height 42
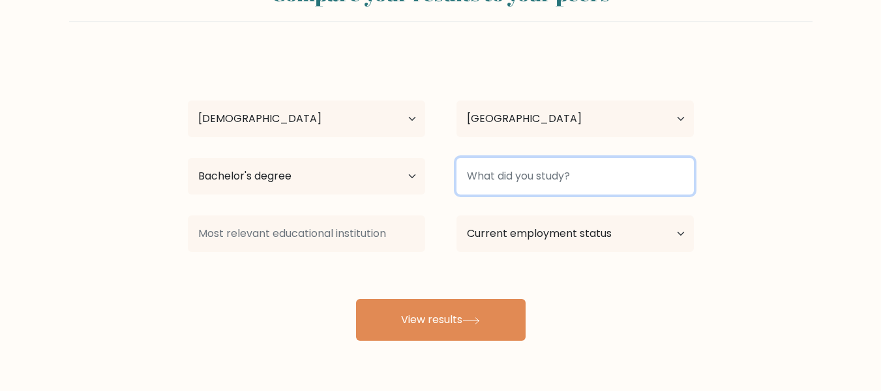
click at [546, 183] on input at bounding box center [574, 176] width 237 height 37
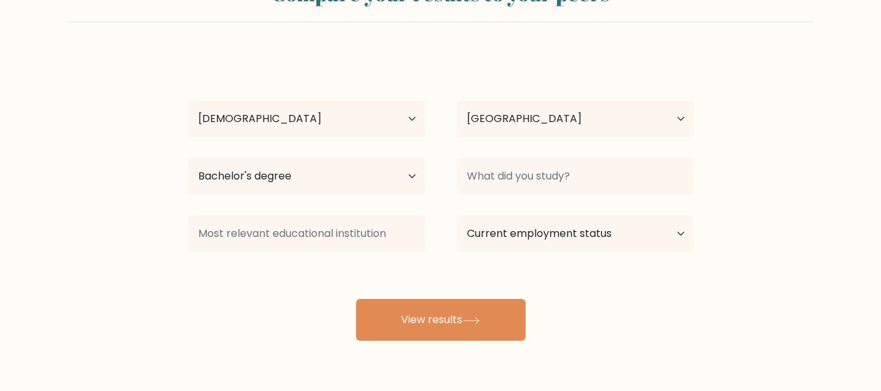
click at [713, 194] on form "Compare your results to your peers [PERSON_NAME] Age Under [DEMOGRAPHIC_DATA] […" at bounding box center [440, 155] width 881 height 370
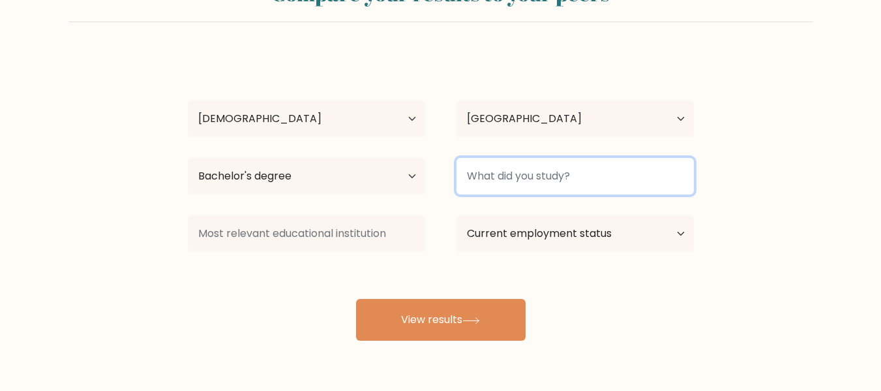
click at [635, 170] on input at bounding box center [574, 176] width 237 height 37
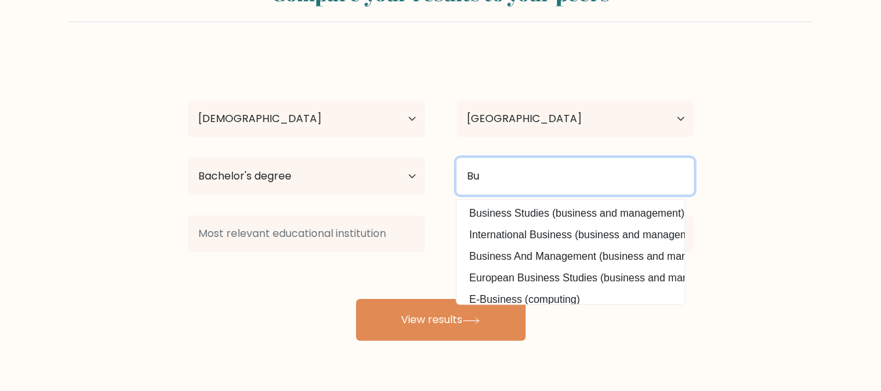
type input "B"
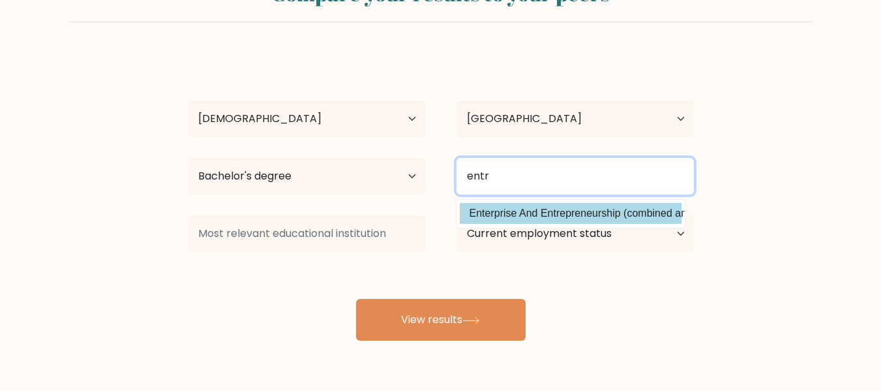
type input "entr"
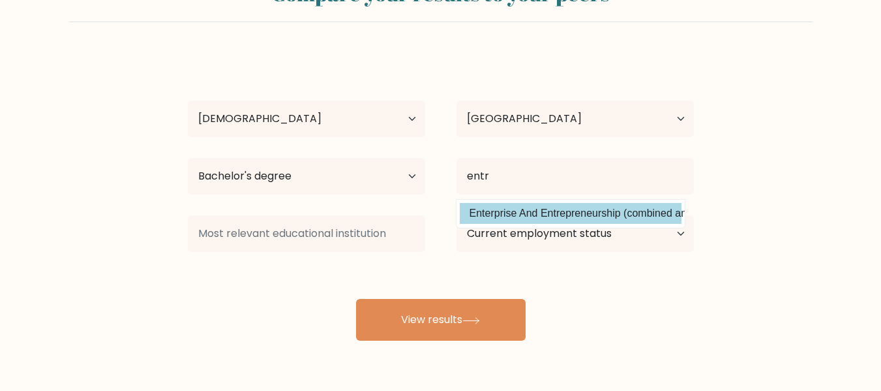
click at [604, 218] on div "[PERSON_NAME] Age Under [DEMOGRAPHIC_DATA] [DEMOGRAPHIC_DATA] [DEMOGRAPHIC_DATA…" at bounding box center [441, 196] width 522 height 287
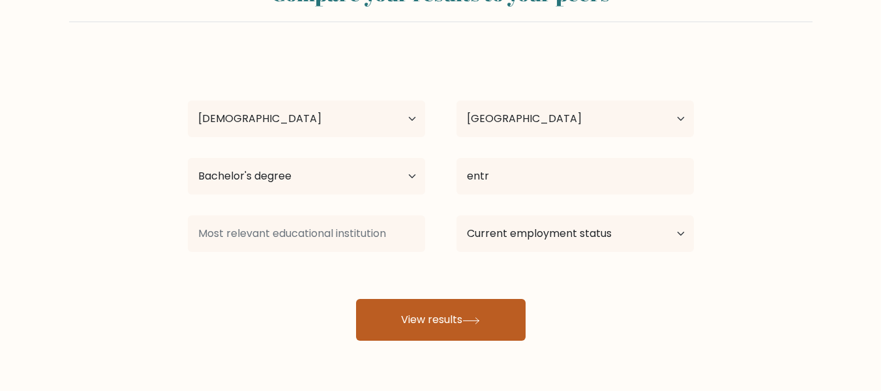
click at [494, 320] on button "View results" at bounding box center [441, 320] width 170 height 42
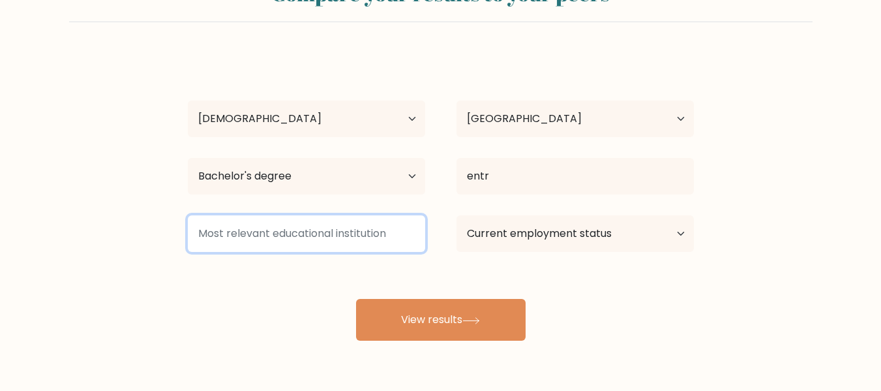
click at [379, 233] on input at bounding box center [306, 233] width 237 height 37
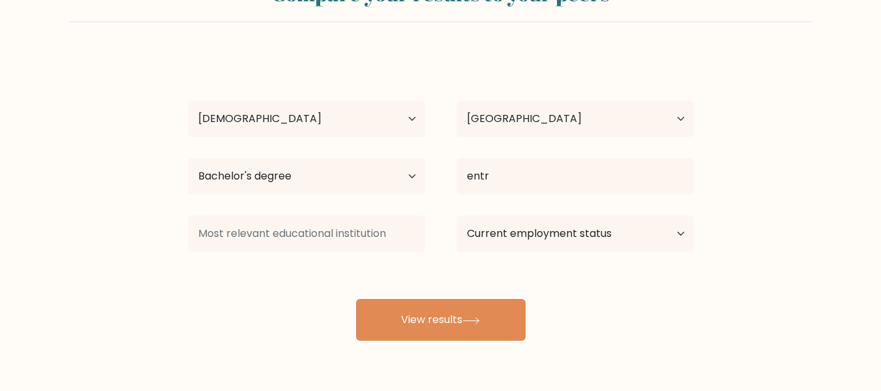
click at [436, 298] on div "[PERSON_NAME] Age Under [DEMOGRAPHIC_DATA] [DEMOGRAPHIC_DATA] [DEMOGRAPHIC_DATA…" at bounding box center [441, 196] width 522 height 287
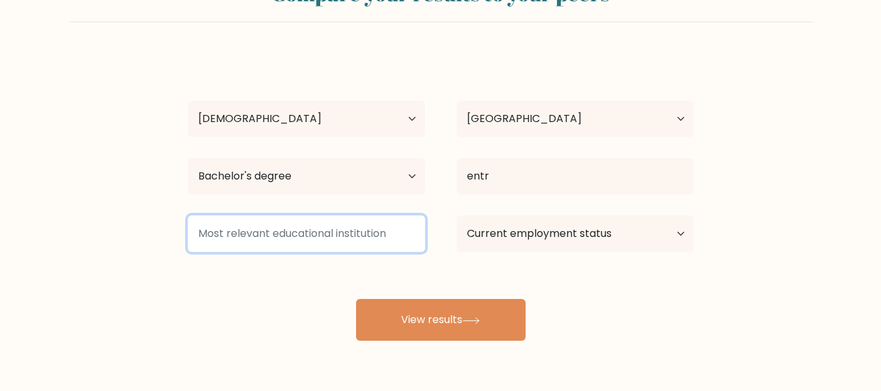
click at [400, 231] on input at bounding box center [306, 233] width 237 height 37
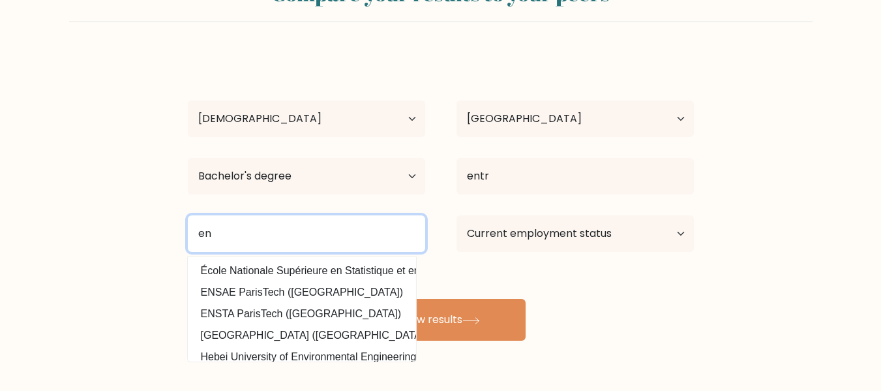
type input "e"
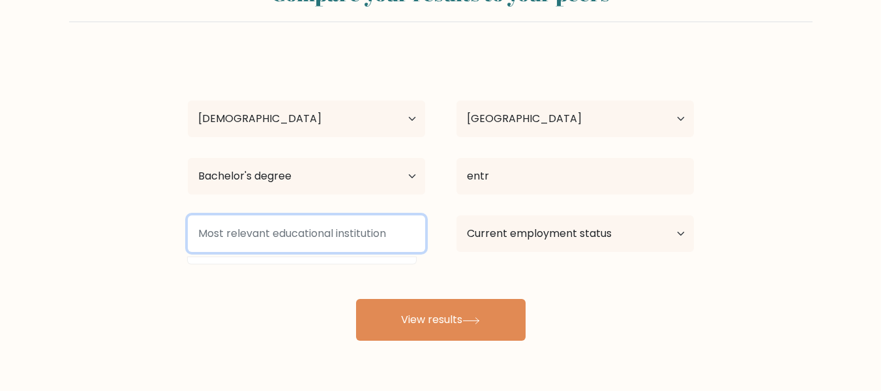
type input "s"
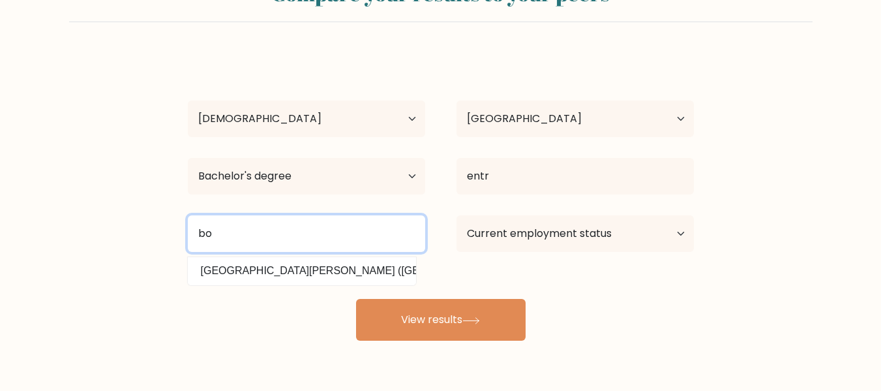
type input "b"
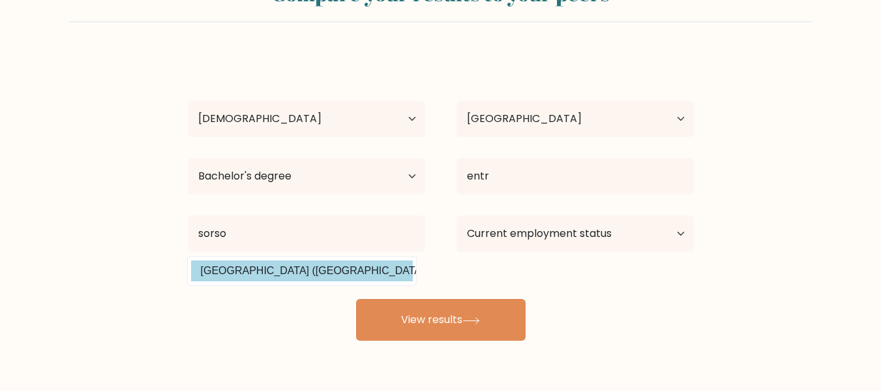
click at [308, 273] on div "[PERSON_NAME] Age Under [DEMOGRAPHIC_DATA] [DEMOGRAPHIC_DATA] [DEMOGRAPHIC_DATA…" at bounding box center [441, 196] width 522 height 287
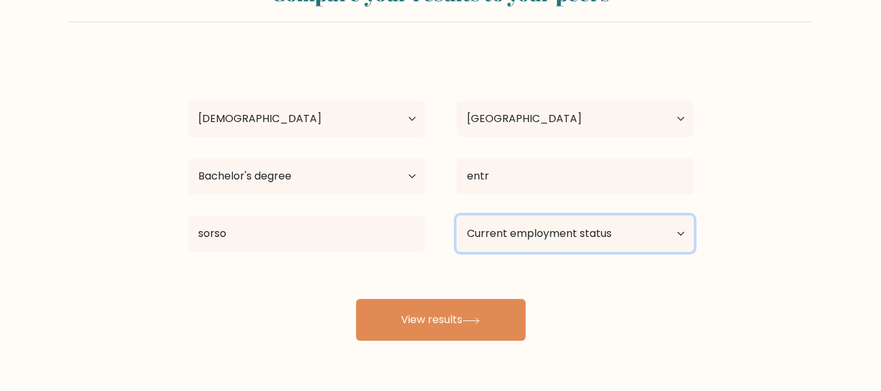
click at [569, 229] on select "Current employment status Employed Student Retired Other / prefer not to answer" at bounding box center [574, 233] width 237 height 37
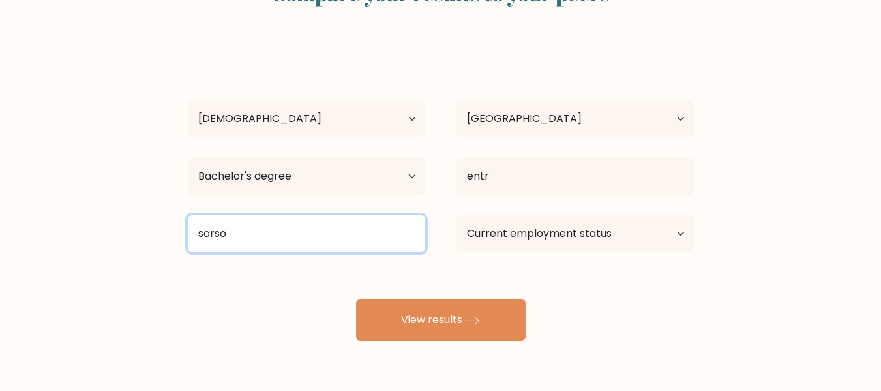
click at [386, 235] on input "sorso" at bounding box center [306, 233] width 237 height 37
type input "sorso"
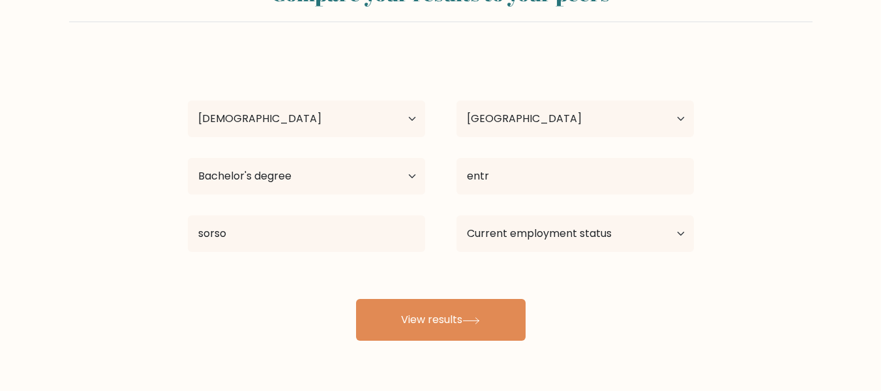
click at [332, 277] on div "JOSHUA MENDOZA Age Under 18 years old 18-24 years old 25-34 years old 35-44 yea…" at bounding box center [441, 196] width 522 height 287
click at [569, 232] on select "Current employment status Employed Student Retired Other / prefer not to answer" at bounding box center [574, 233] width 237 height 37
select select "other"
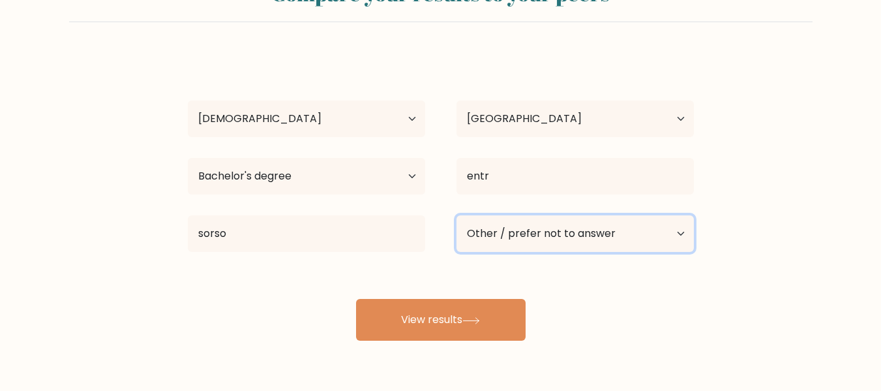
click at [456, 215] on select "Current employment status Employed Student Retired Other / prefer not to answer" at bounding box center [574, 233] width 237 height 37
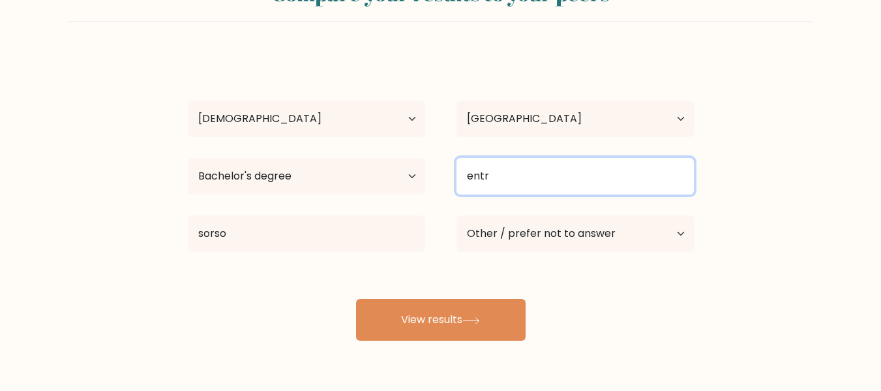
click at [555, 178] on input "entr" at bounding box center [574, 176] width 237 height 37
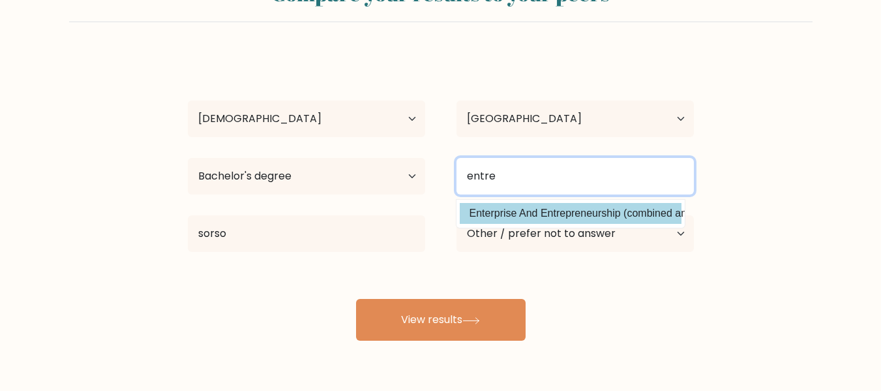
type input "entre"
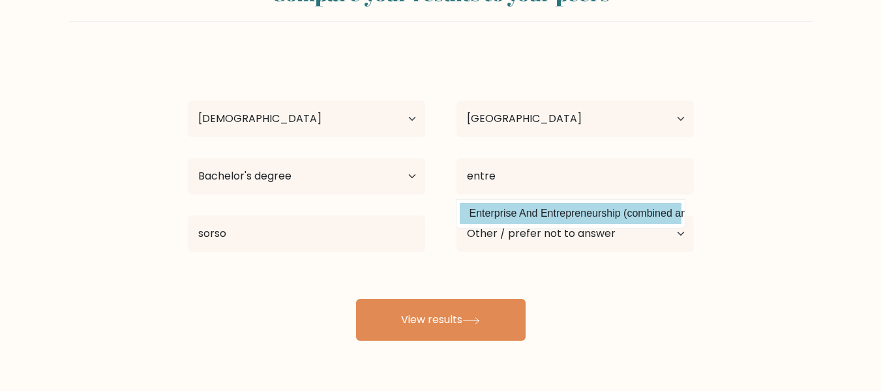
click at [552, 217] on div "JOSHUA MENDOZA Age Under 18 years old 18-24 years old 25-34 years old 35-44 yea…" at bounding box center [441, 196] width 522 height 287
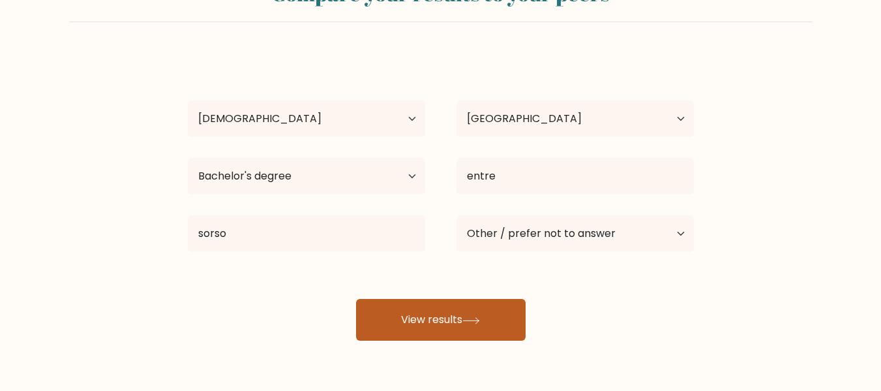
click at [483, 310] on button "View results" at bounding box center [441, 320] width 170 height 42
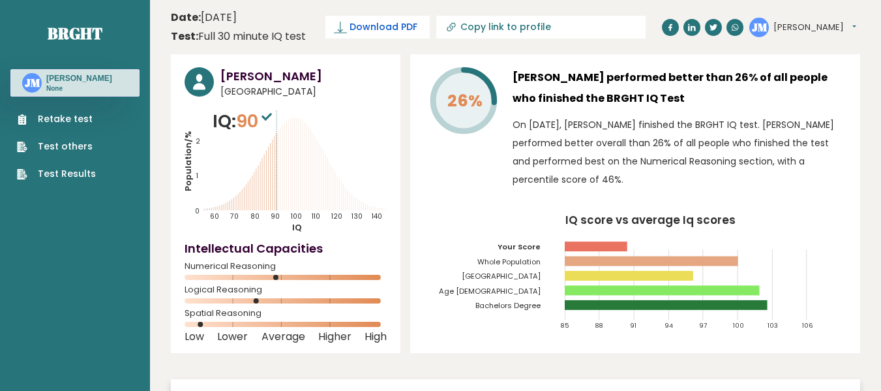
click at [353, 27] on span "Download PDF" at bounding box center [383, 27] width 68 height 14
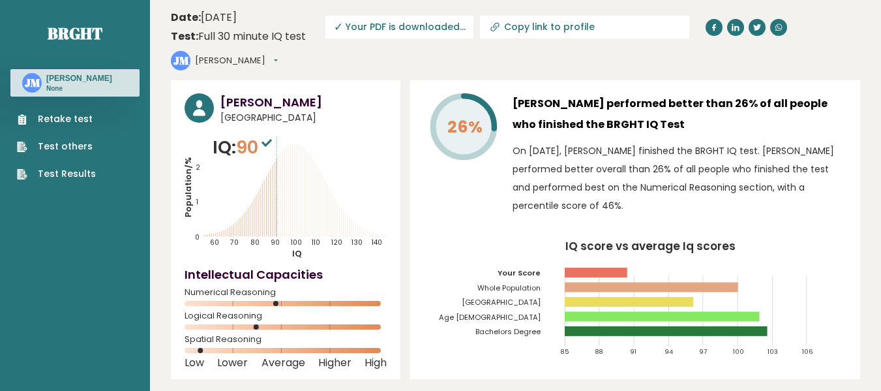
click at [278, 54] on button "[PERSON_NAME]" at bounding box center [236, 60] width 83 height 13
click at [516, 31] on input "Copy link to profile" at bounding box center [592, 27] width 177 height 10
type input "[URL][DOMAIN_NAME][PERSON_NAME]"
click at [513, 53] on header "Date: [DATE] Test: Full 30 minute IQ test Download PDF Downloading... Downloadi…" at bounding box center [515, 40] width 689 height 67
click at [552, 23] on input "[URL][DOMAIN_NAME][PERSON_NAME]" at bounding box center [592, 27] width 177 height 10
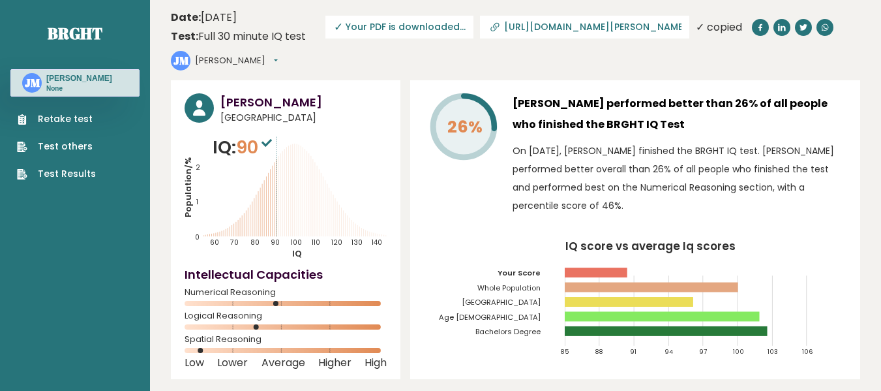
click at [236, 61] on button "[PERSON_NAME]" at bounding box center [236, 60] width 83 height 13
click at [293, 65] on header "Date: [DATE] Test: Full 30 minute IQ test Download PDF Downloading... Downloadi…" at bounding box center [515, 40] width 689 height 67
click at [68, 169] on link "Test Results" at bounding box center [56, 174] width 79 height 14
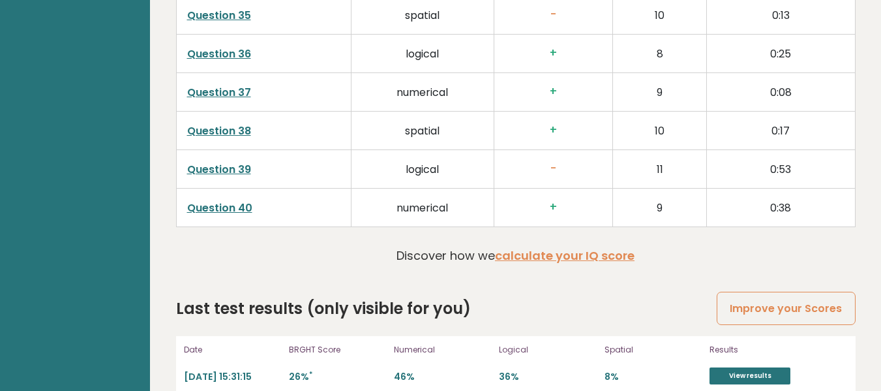
scroll to position [3410, 0]
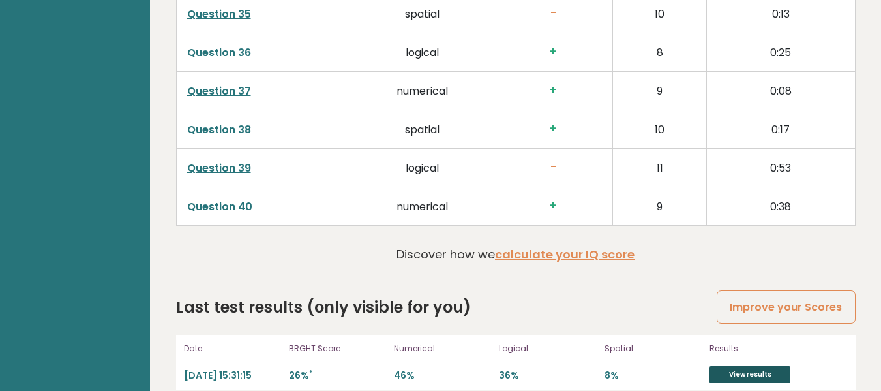
click at [761, 366] on link "View results" at bounding box center [749, 374] width 81 height 17
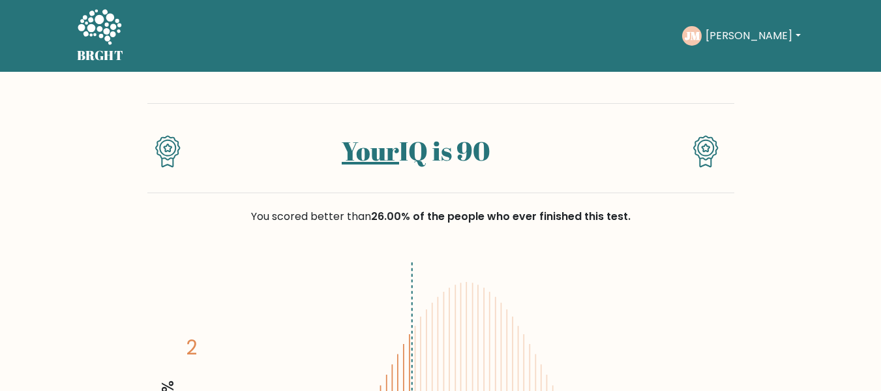
click at [758, 33] on button "[PERSON_NAME]" at bounding box center [753, 35] width 102 height 17
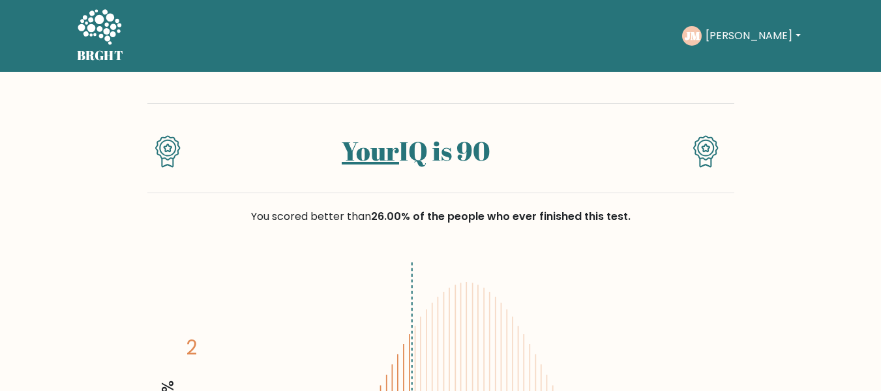
click at [195, 209] on div "You scored better than 26.00% of the people who ever finished this test." at bounding box center [440, 217] width 587 height 16
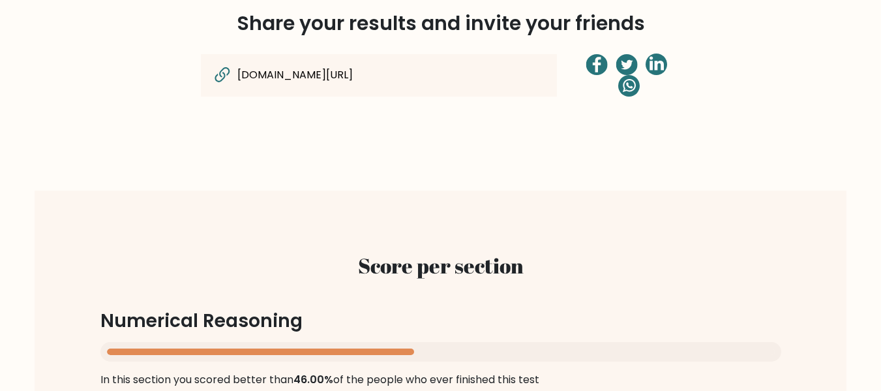
scroll to position [971, 0]
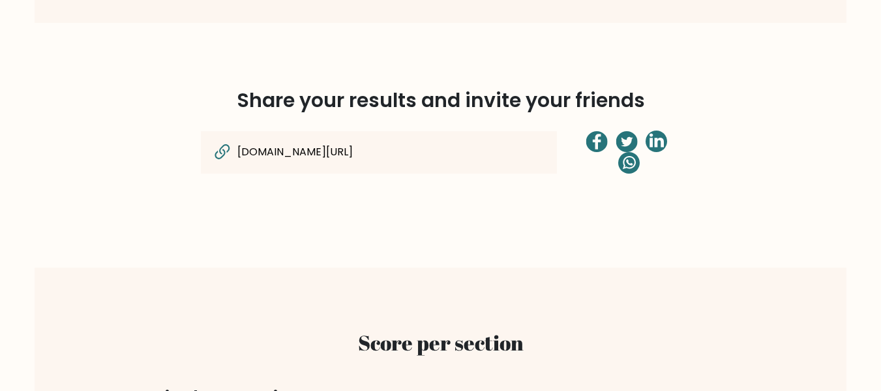
click at [655, 142] on icon at bounding box center [659, 143] width 9 height 10
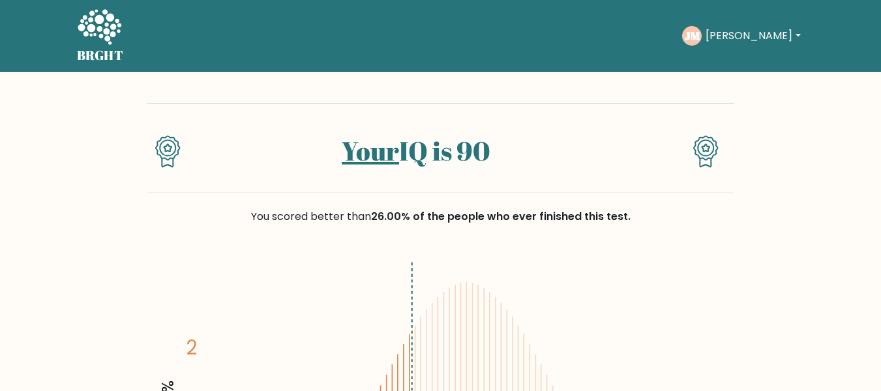
click at [756, 30] on button "[PERSON_NAME]" at bounding box center [753, 35] width 102 height 17
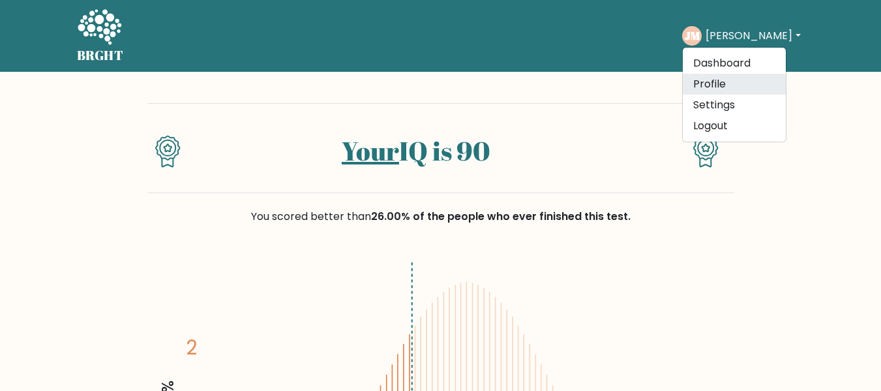
click at [734, 87] on link "Profile" at bounding box center [734, 84] width 103 height 21
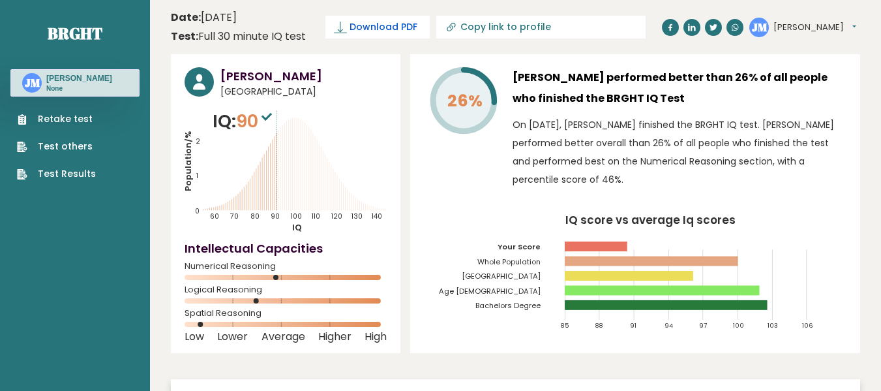
click at [376, 35] on link "Download PDF" at bounding box center [377, 27] width 104 height 23
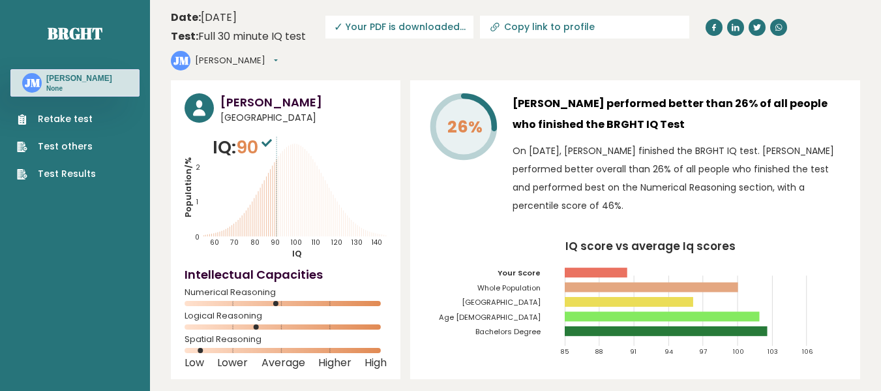
click at [278, 54] on button "[PERSON_NAME]" at bounding box center [236, 60] width 83 height 13
click at [262, 72] on link "Dashboard" at bounding box center [229, 81] width 67 height 18
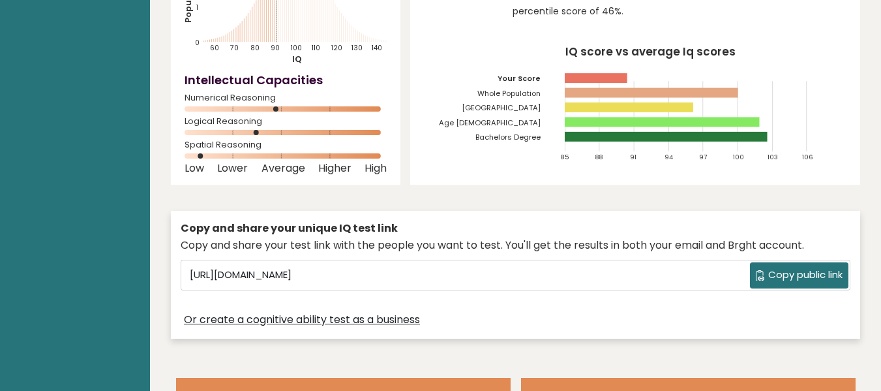
scroll to position [201, 0]
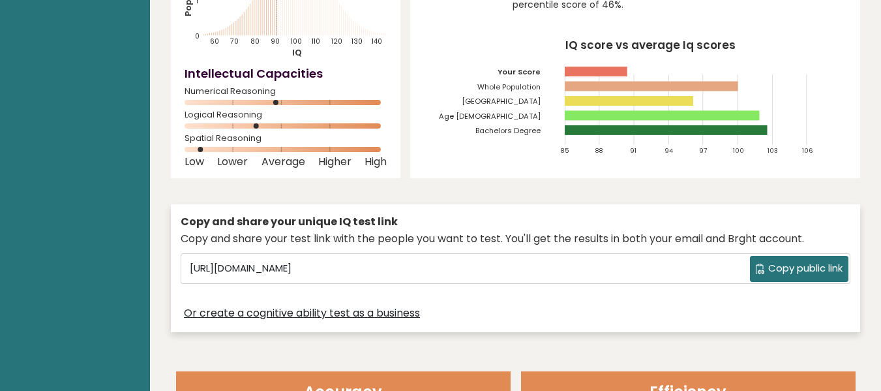
click at [785, 261] on span "Copy public link" at bounding box center [805, 268] width 74 height 15
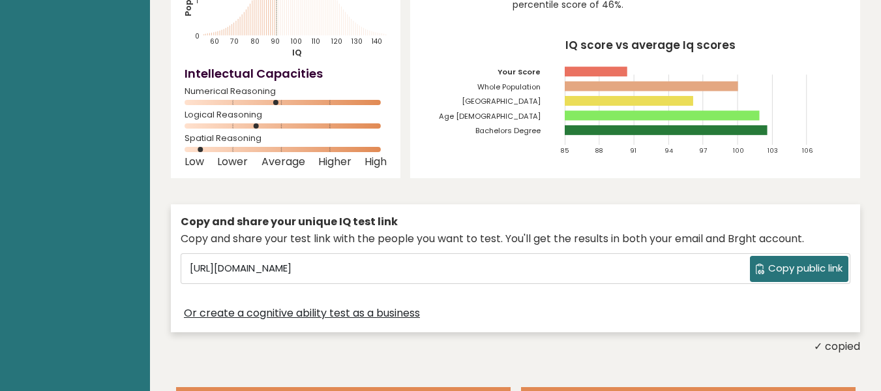
click at [785, 261] on span "Copy public link" at bounding box center [805, 268] width 74 height 15
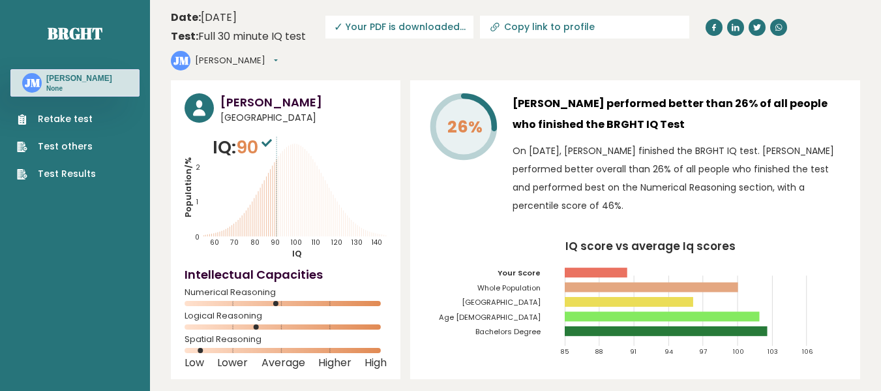
click at [278, 54] on button "[PERSON_NAME]" at bounding box center [236, 60] width 83 height 13
click at [262, 126] on link "Logout" at bounding box center [229, 135] width 67 height 18
